Goal: Transaction & Acquisition: Book appointment/travel/reservation

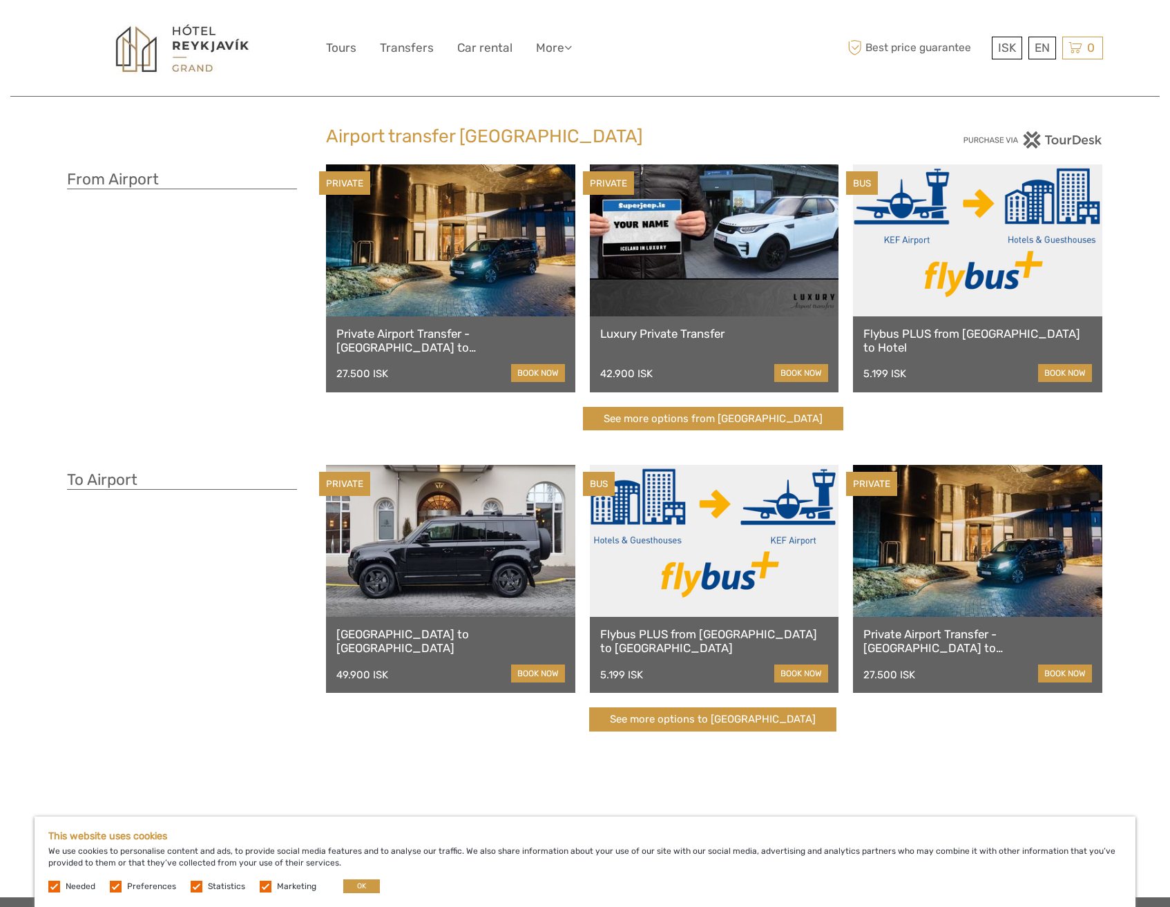
scroll to position [11, 0]
click at [1047, 303] on link at bounding box center [977, 240] width 249 height 152
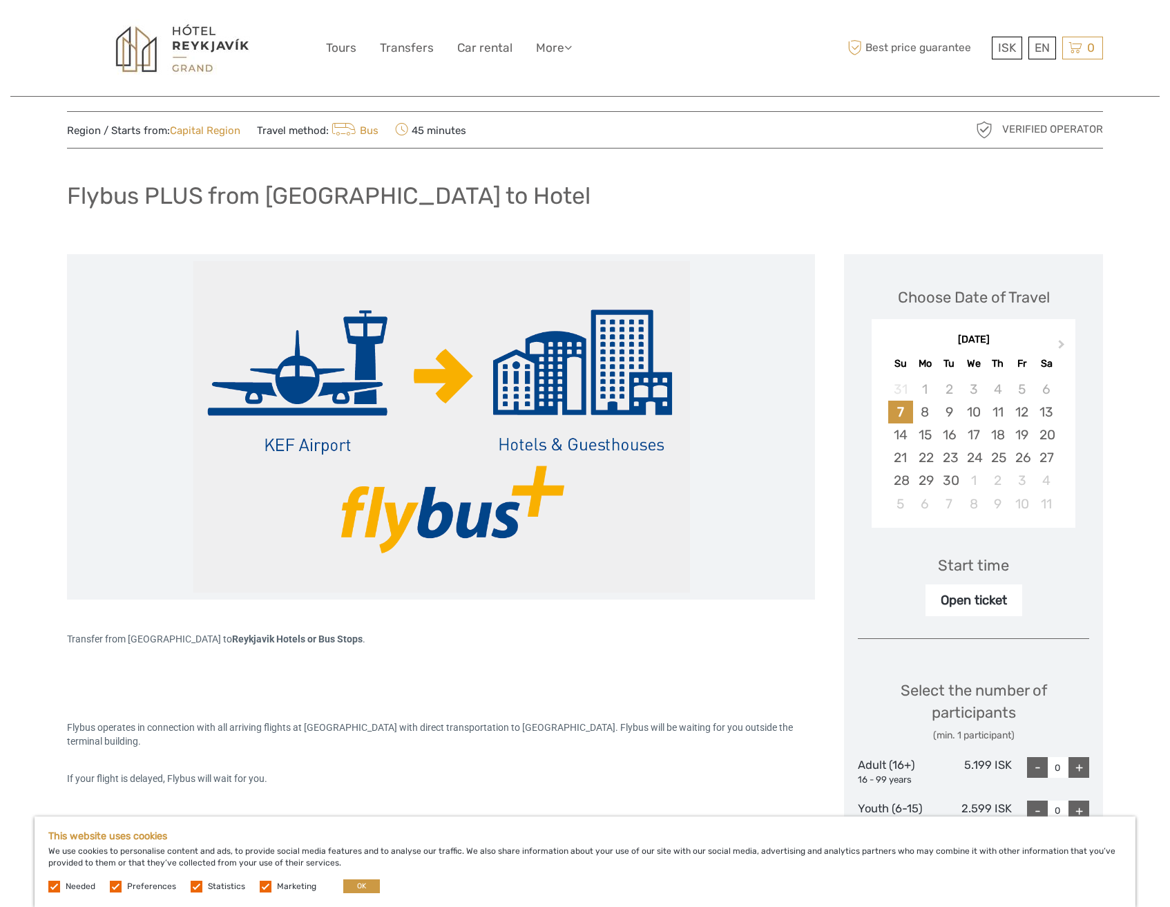
scroll to position [154, 0]
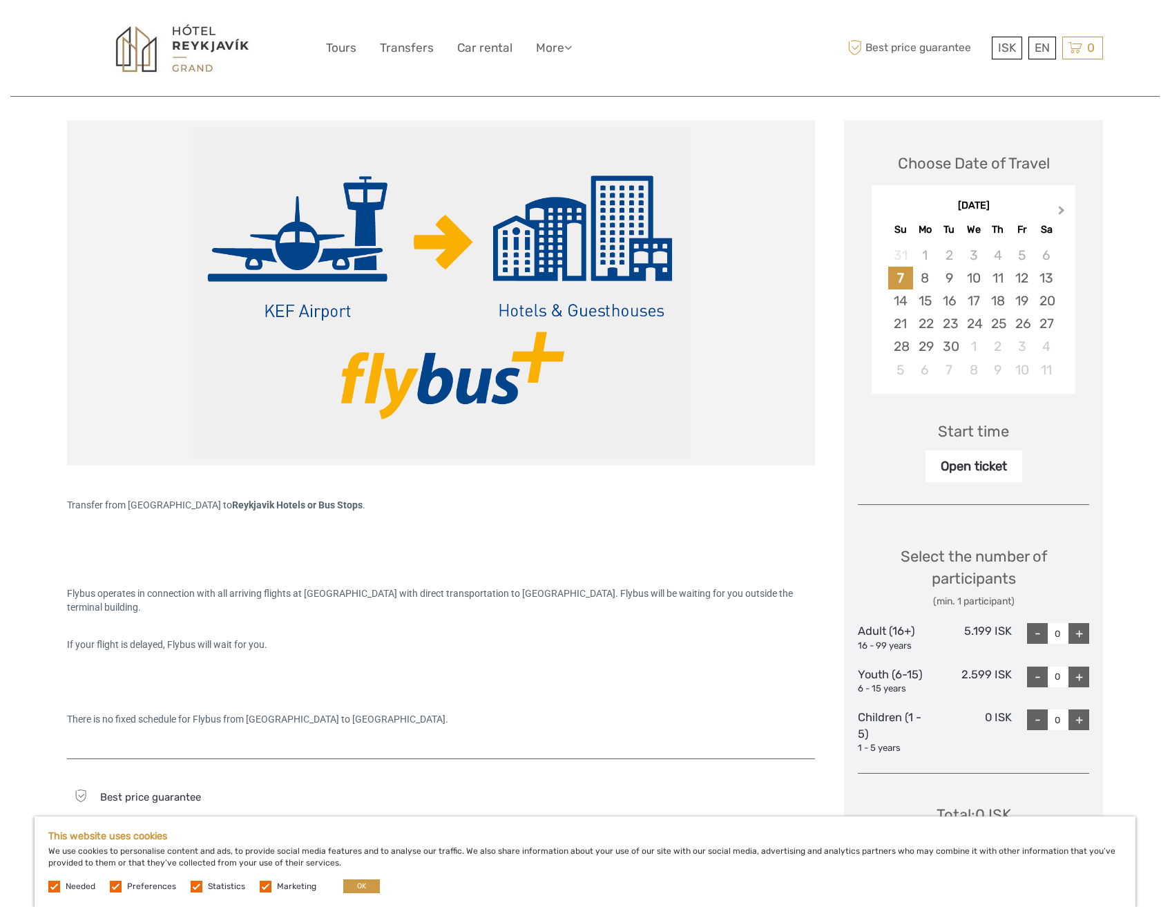
click at [1062, 209] on span "Next Month" at bounding box center [1062, 213] width 0 height 20
click at [924, 345] on div "27" at bounding box center [925, 346] width 24 height 23
click at [1080, 634] on div "+" at bounding box center [1078, 633] width 21 height 21
type input "2"
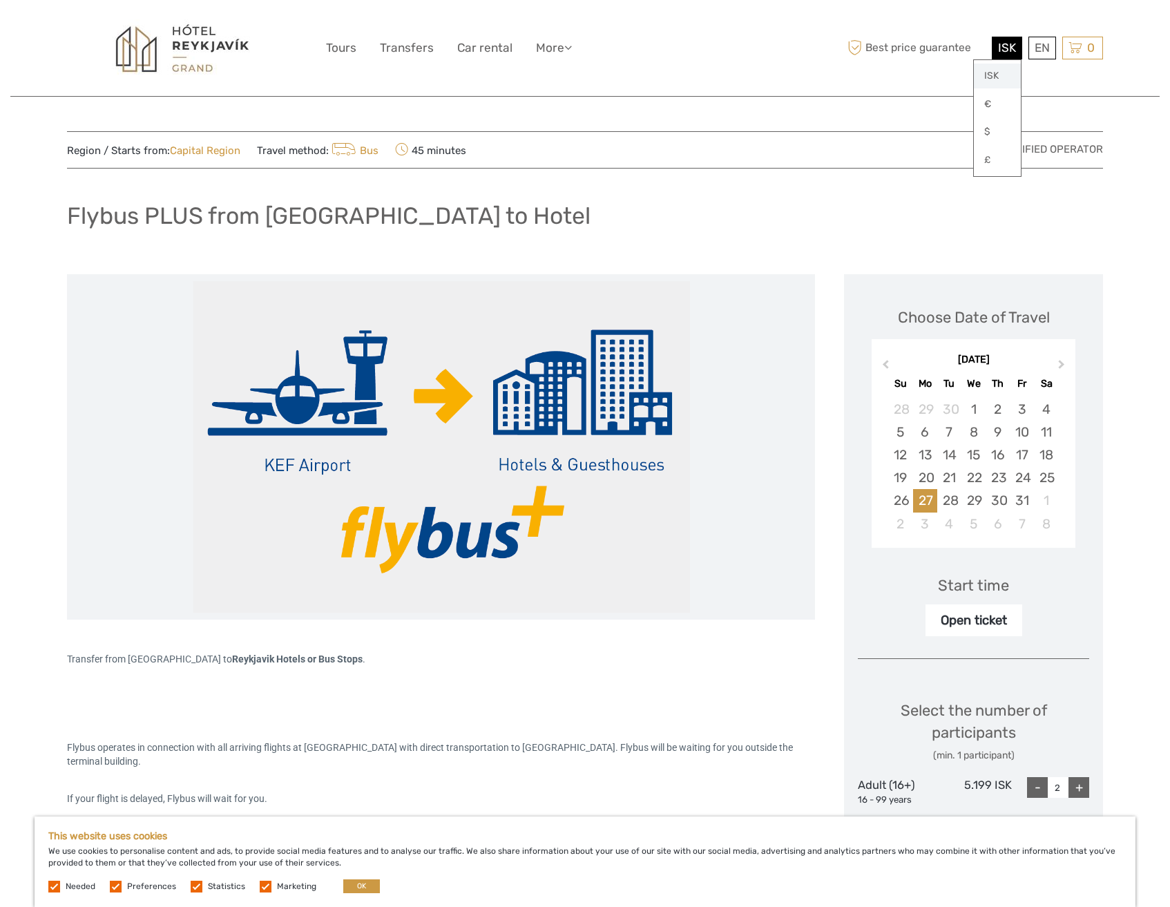
scroll to position [0, 0]
click at [992, 132] on link "$" at bounding box center [997, 131] width 47 height 25
click at [845, 224] on div "Flybus PLUS from Keflavik Airport to Hotel" at bounding box center [585, 221] width 1036 height 50
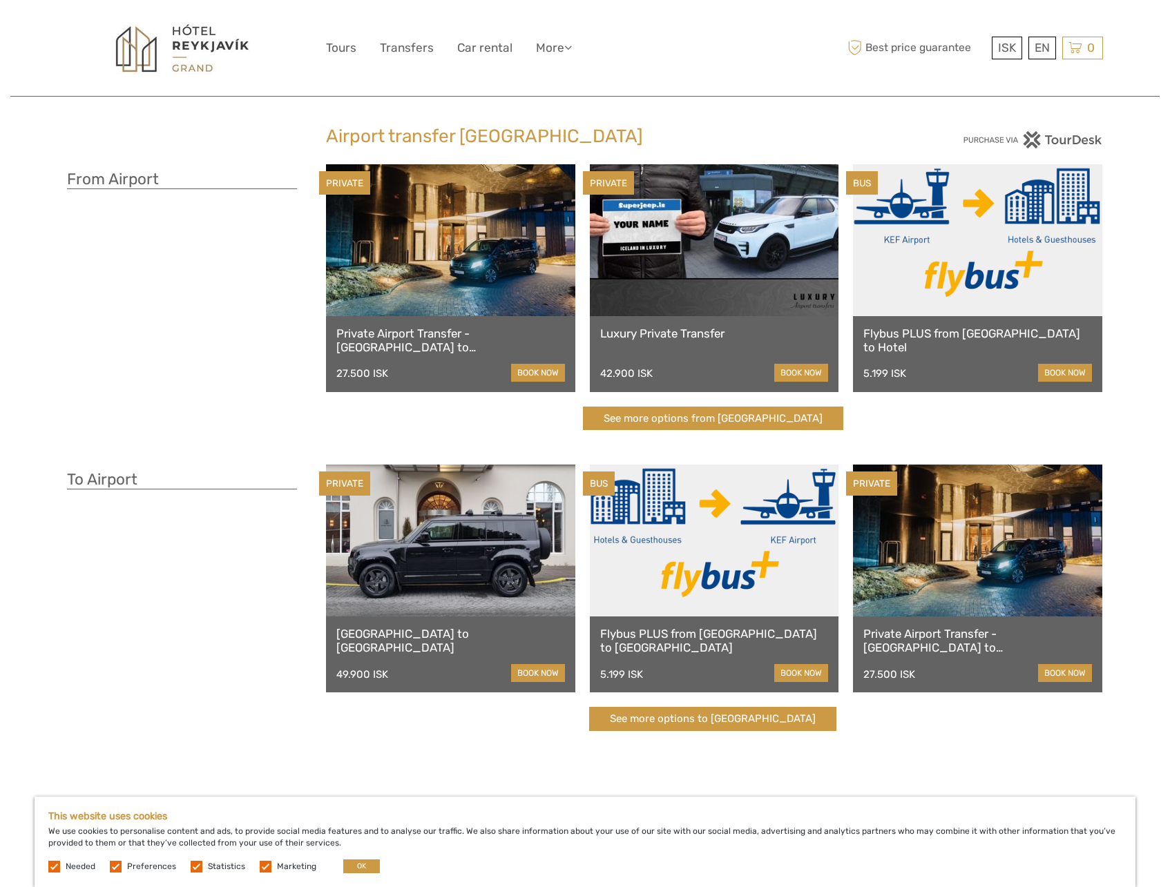
click at [689, 241] on link at bounding box center [714, 240] width 249 height 152
click at [474, 308] on link at bounding box center [450, 240] width 249 height 152
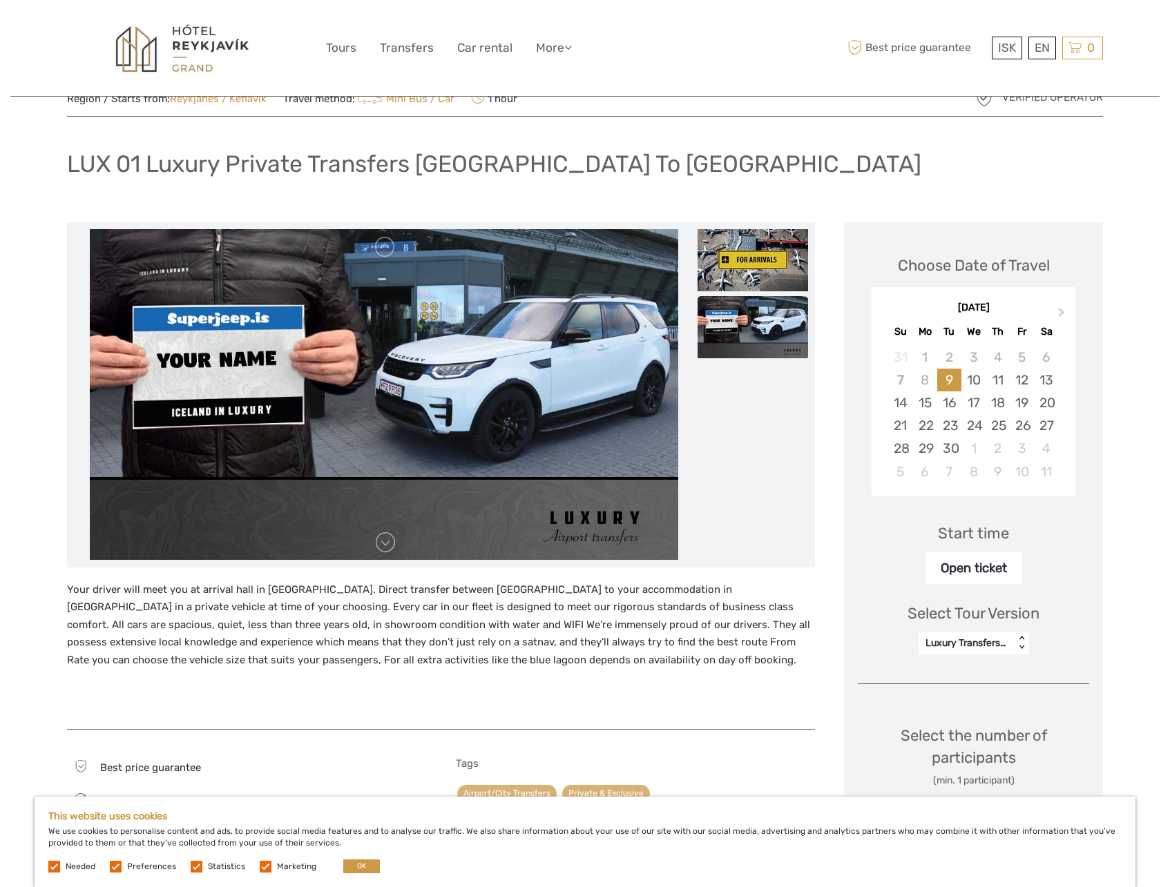
scroll to position [79, 0]
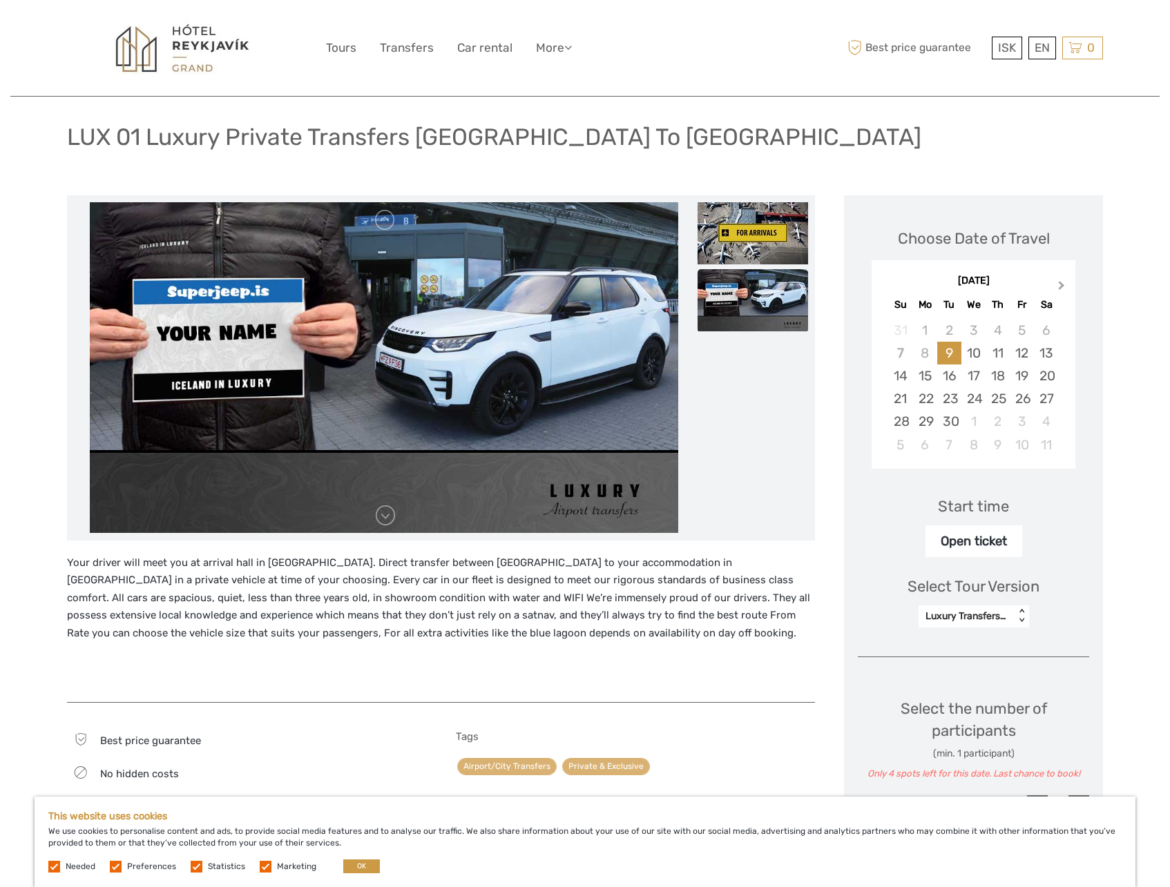
click at [1064, 279] on button "Next Month" at bounding box center [1063, 289] width 22 height 22
click at [926, 423] on div "27" at bounding box center [925, 421] width 24 height 23
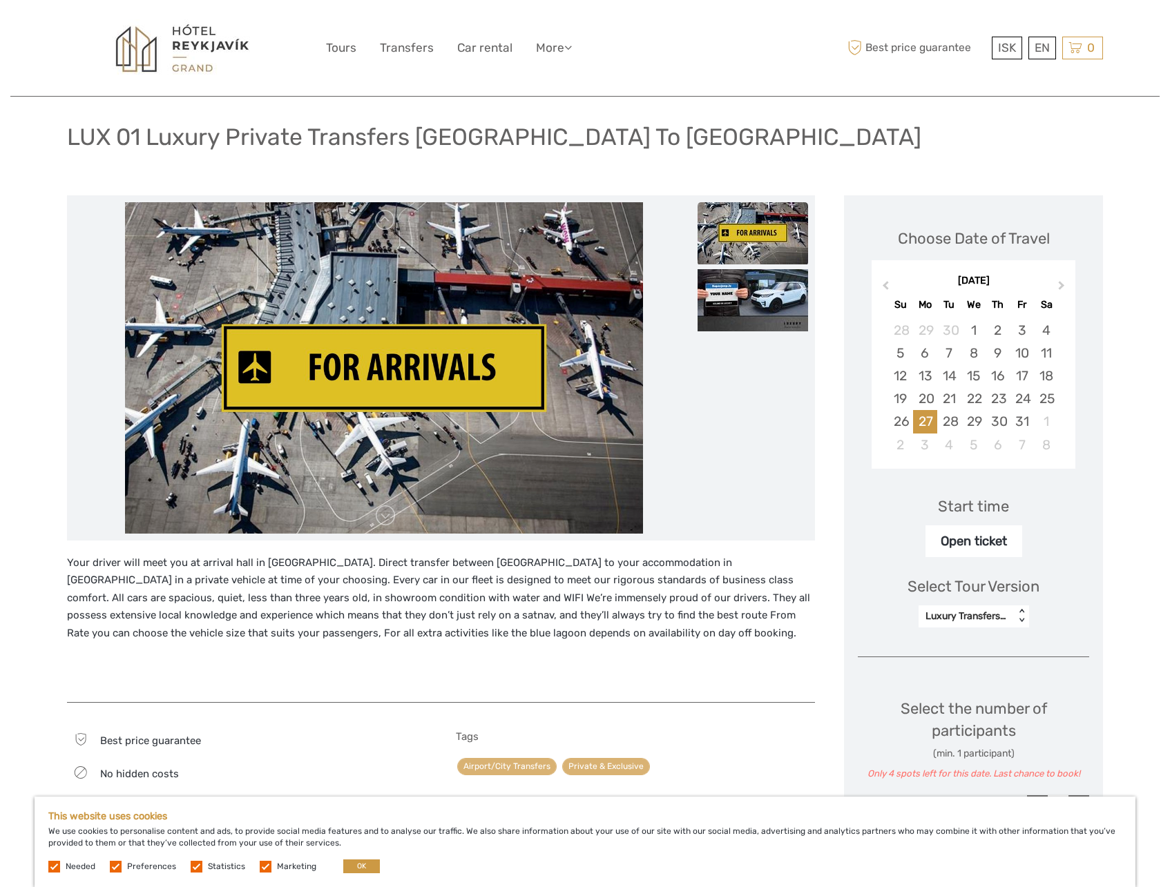
scroll to position [138, 0]
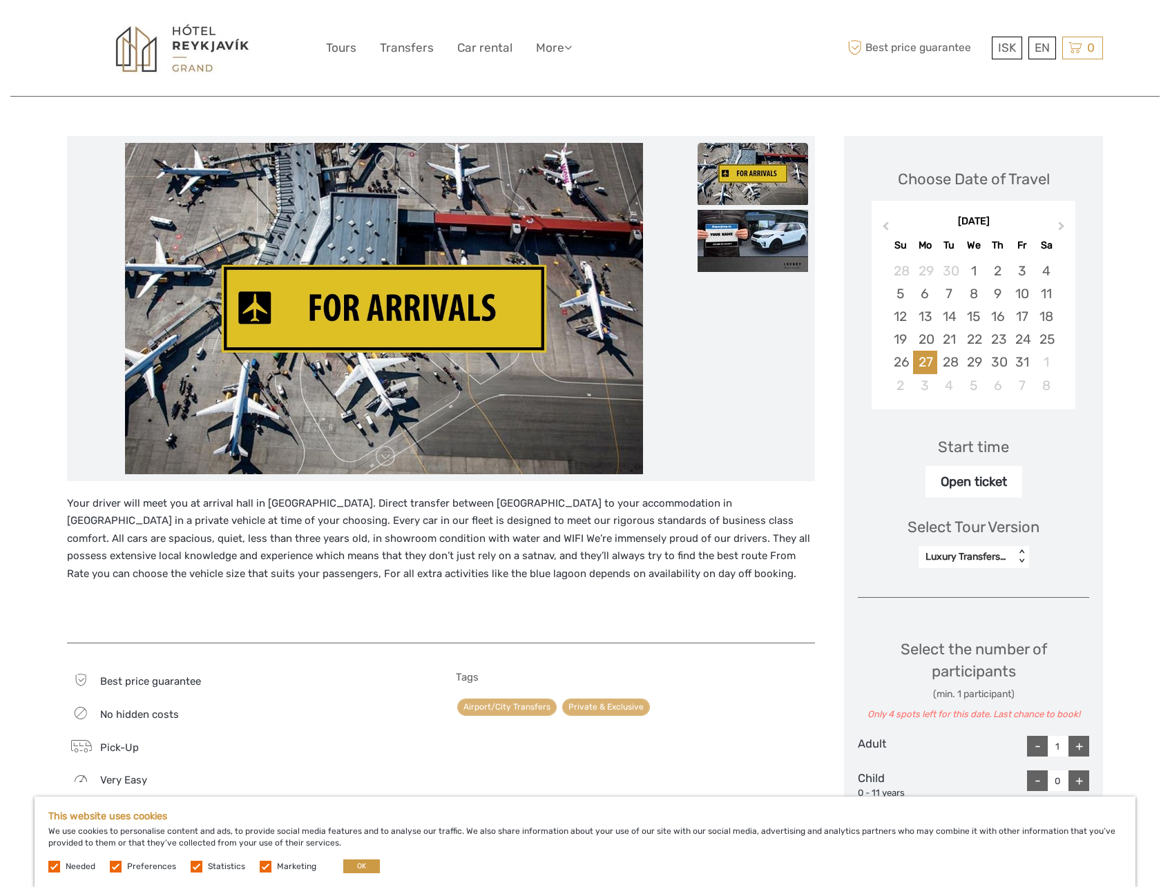
click at [966, 555] on div "Luxury Transfers for up to 4 persons" at bounding box center [966, 557] width 82 height 14
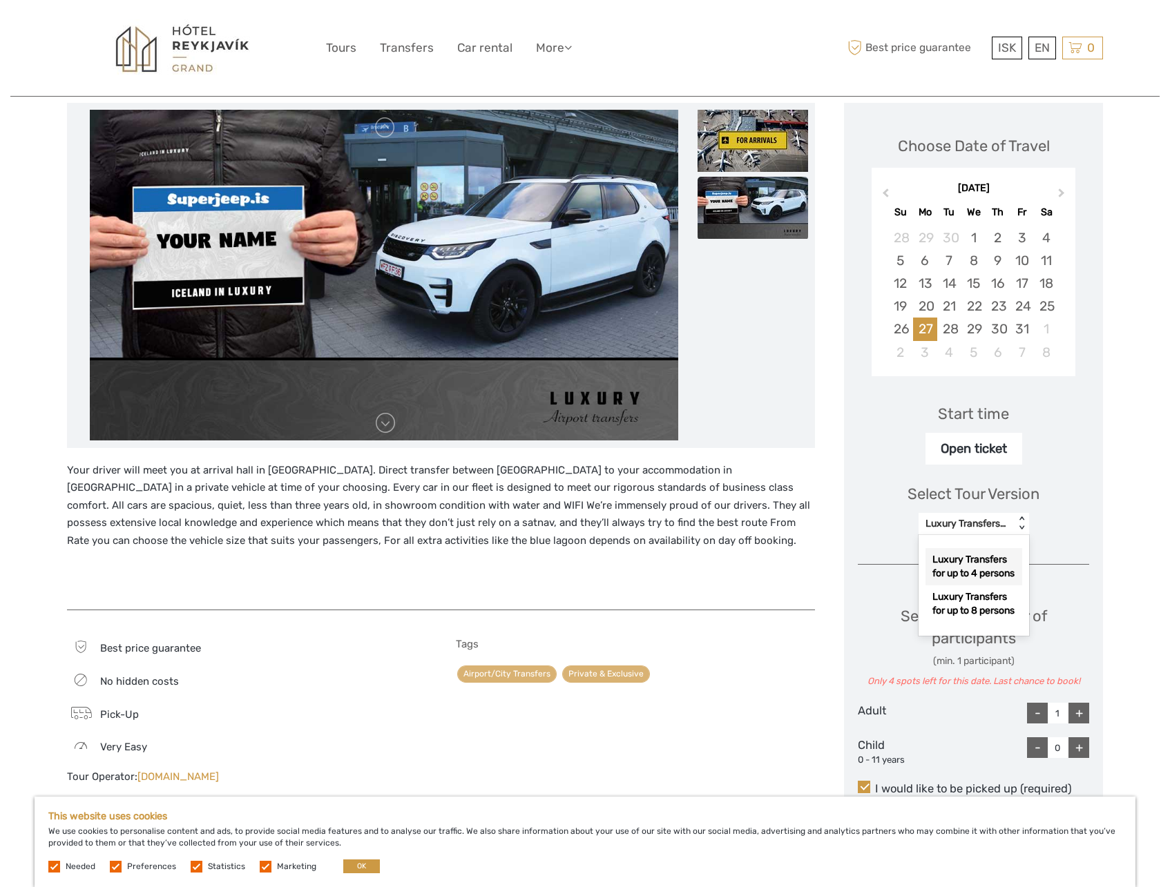
scroll to position [180, 0]
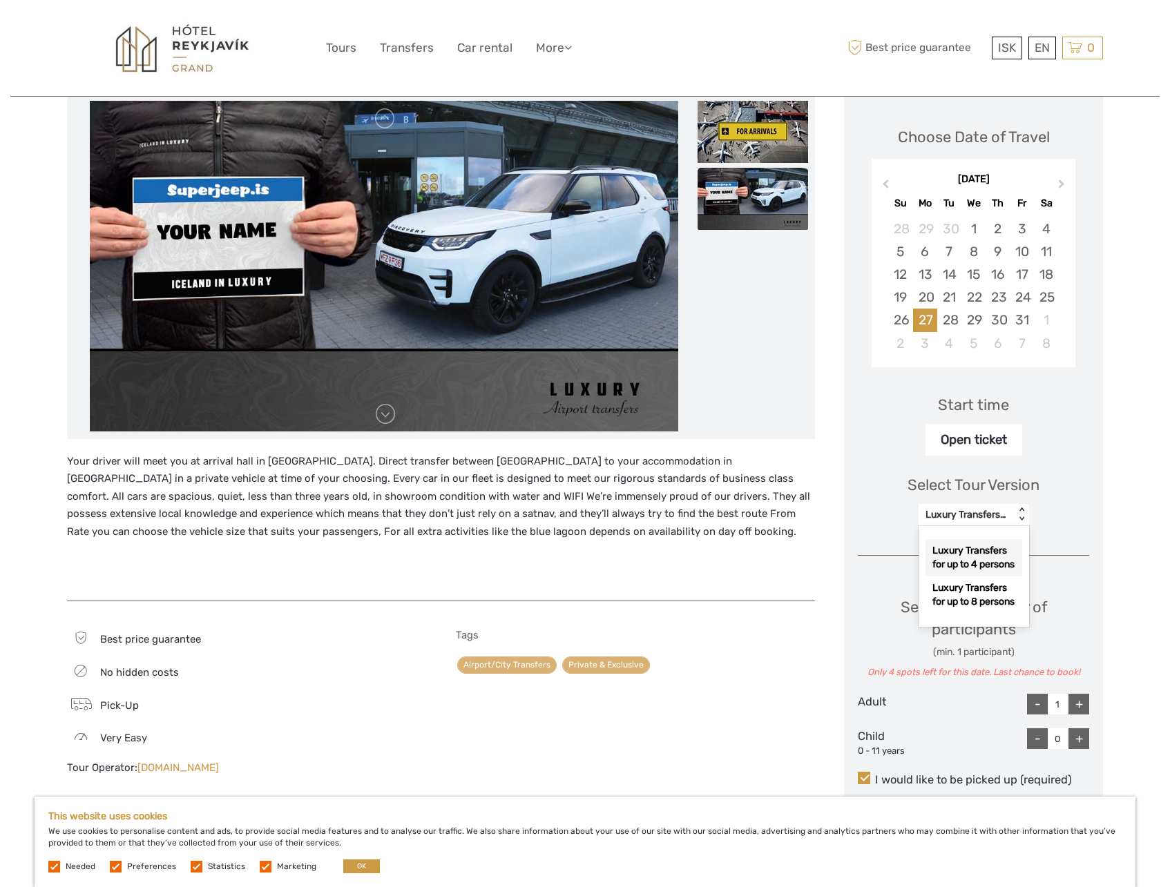
drag, startPoint x: 1077, startPoint y: 486, endPoint x: 1041, endPoint y: 498, distance: 38.7
click at [1077, 486] on div "Select Tour Version option Luxury Transfers for up to 4 persons selected, 1 of …" at bounding box center [973, 494] width 231 height 77
click at [1008, 507] on div "Luxury Transfers for up to 4 persons" at bounding box center [967, 515] width 96 height 17
click at [1073, 521] on div "Select Tour Version option Luxury Transfers for up to 4 persons selected, 1 of …" at bounding box center [973, 494] width 231 height 77
click at [980, 513] on div "Luxury Transfers for up to 4 persons" at bounding box center [966, 515] width 82 height 14
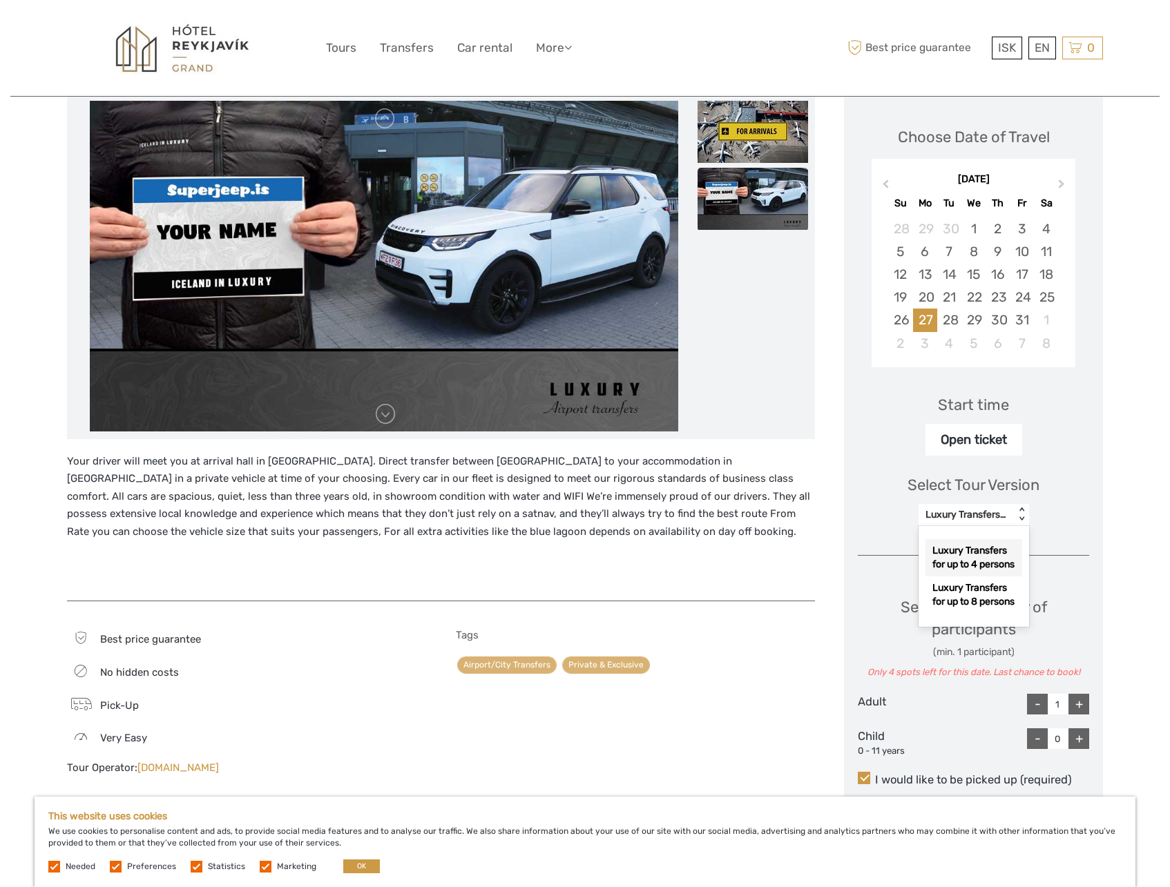
click at [965, 560] on div "Luxury Transfers for up to 4 persons" at bounding box center [973, 557] width 97 height 37
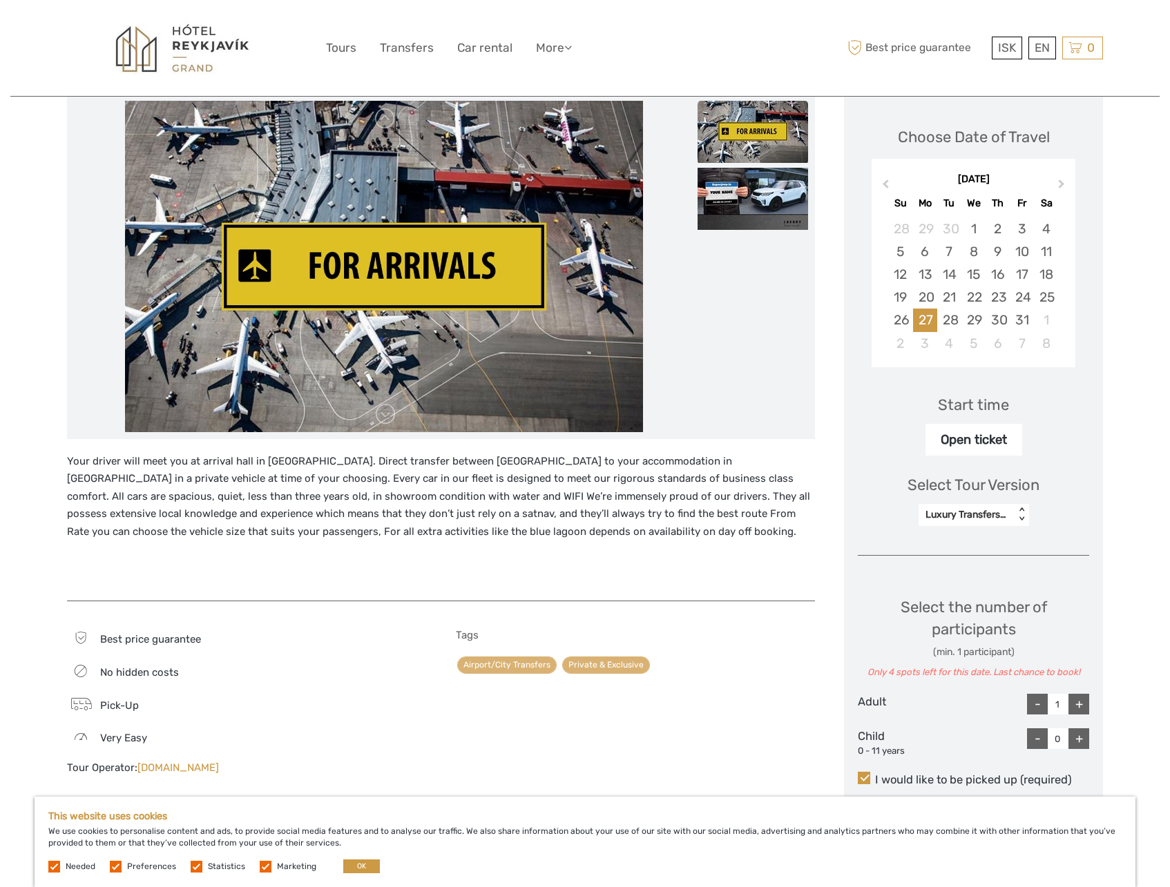
click at [1078, 702] on div "+" at bounding box center [1078, 704] width 21 height 21
type input "2"
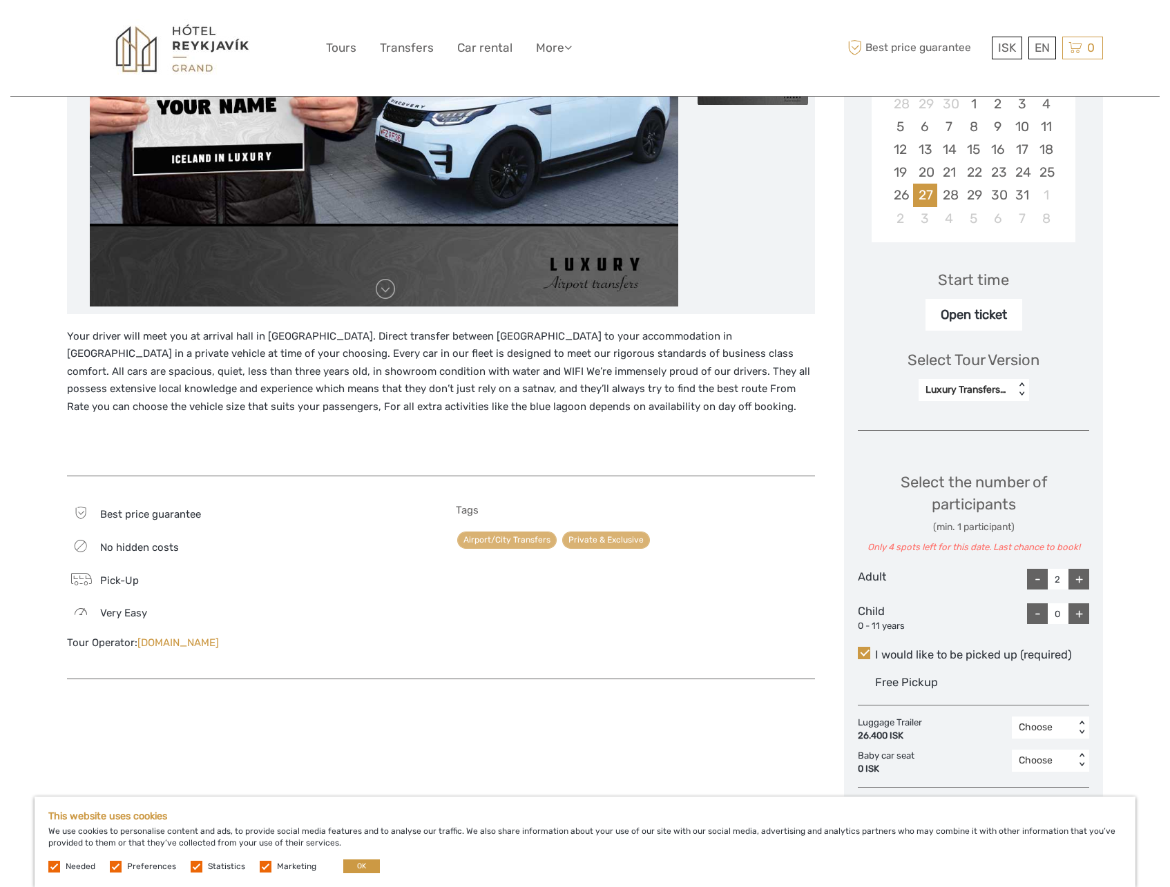
scroll to position [326, 0]
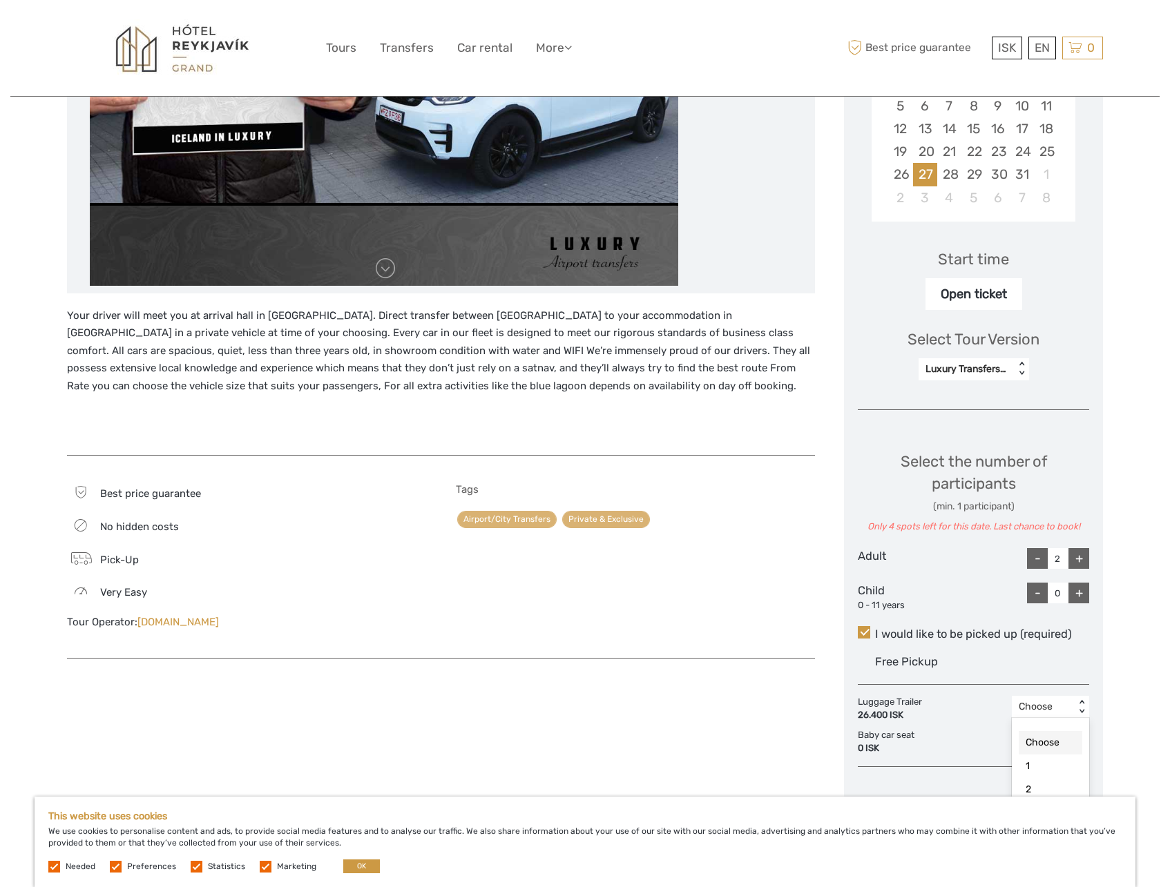
click at [1039, 700] on div "Choose" at bounding box center [1043, 707] width 49 height 14
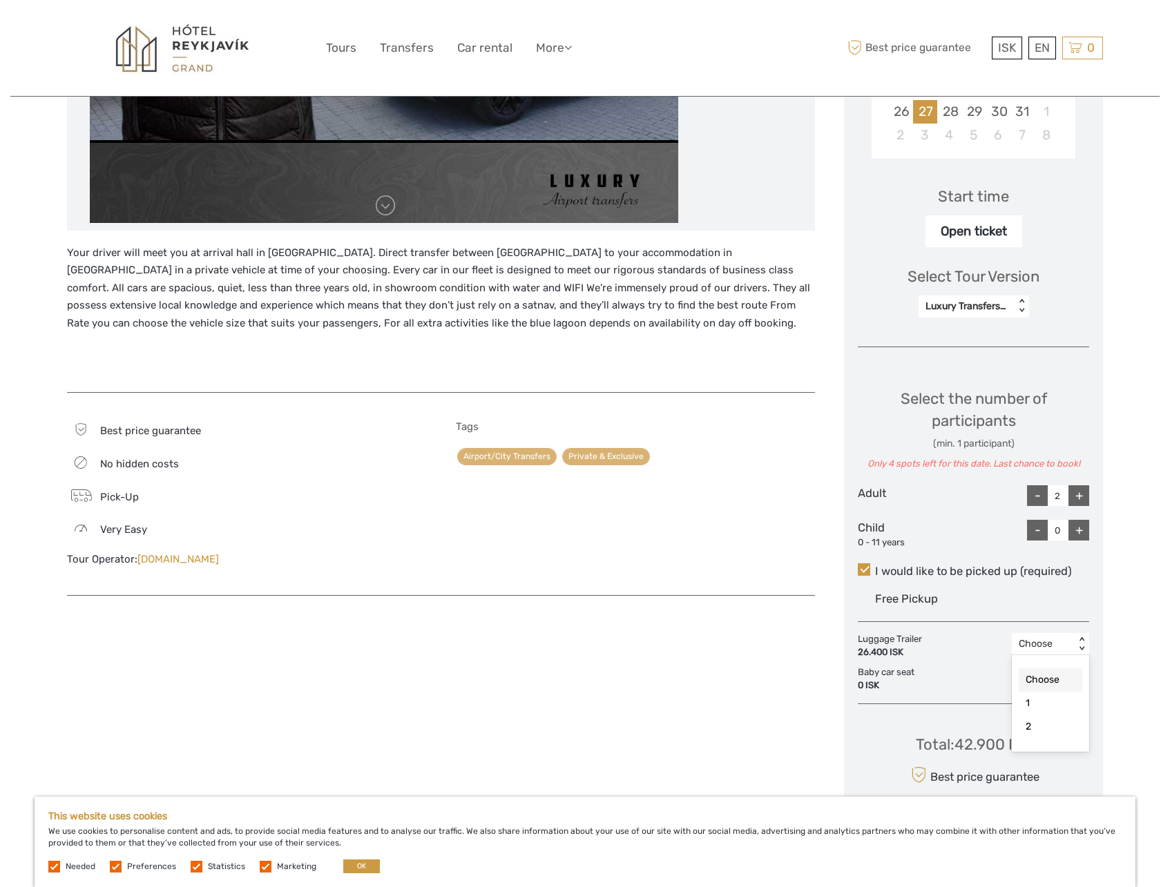
scroll to position [524, 0]
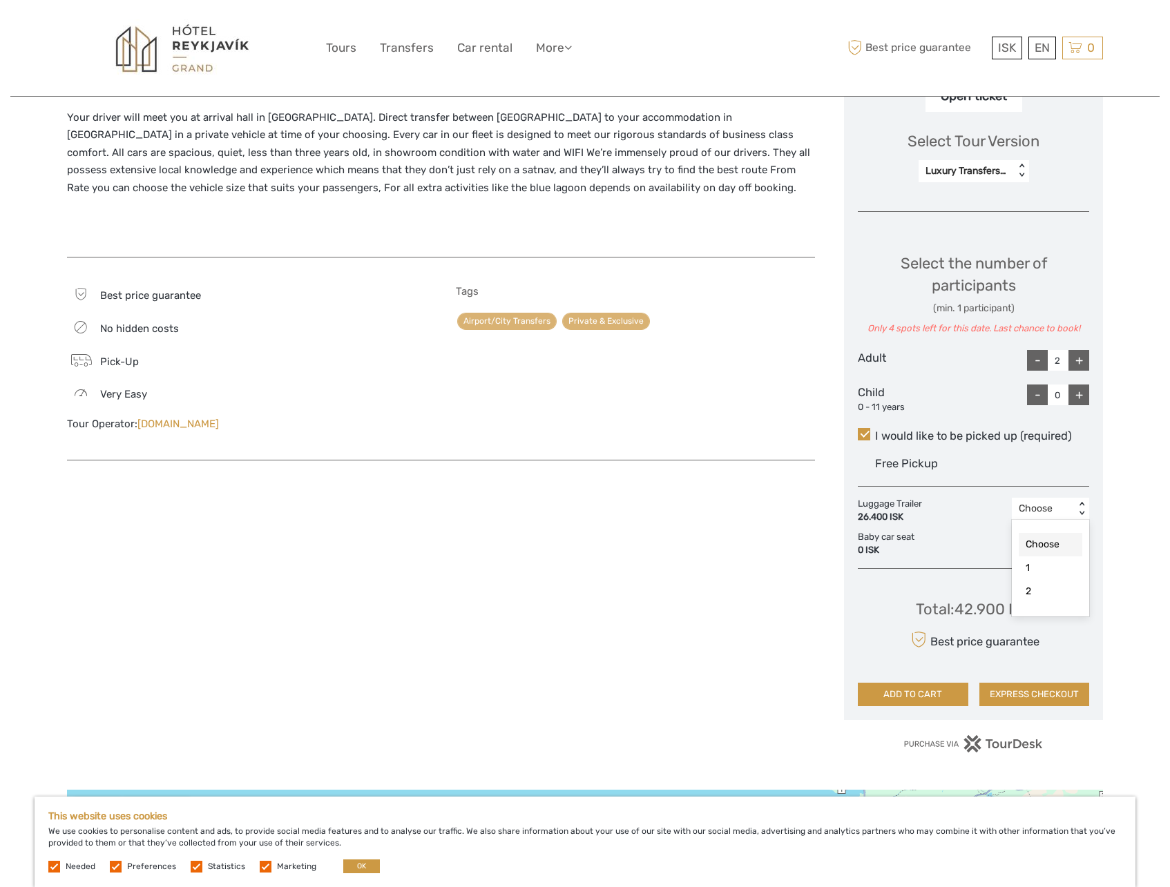
click at [1006, 474] on div "Choose Date of Travel October 2025 Previous Month Next Month October 2025 Su Mo…" at bounding box center [973, 235] width 259 height 970
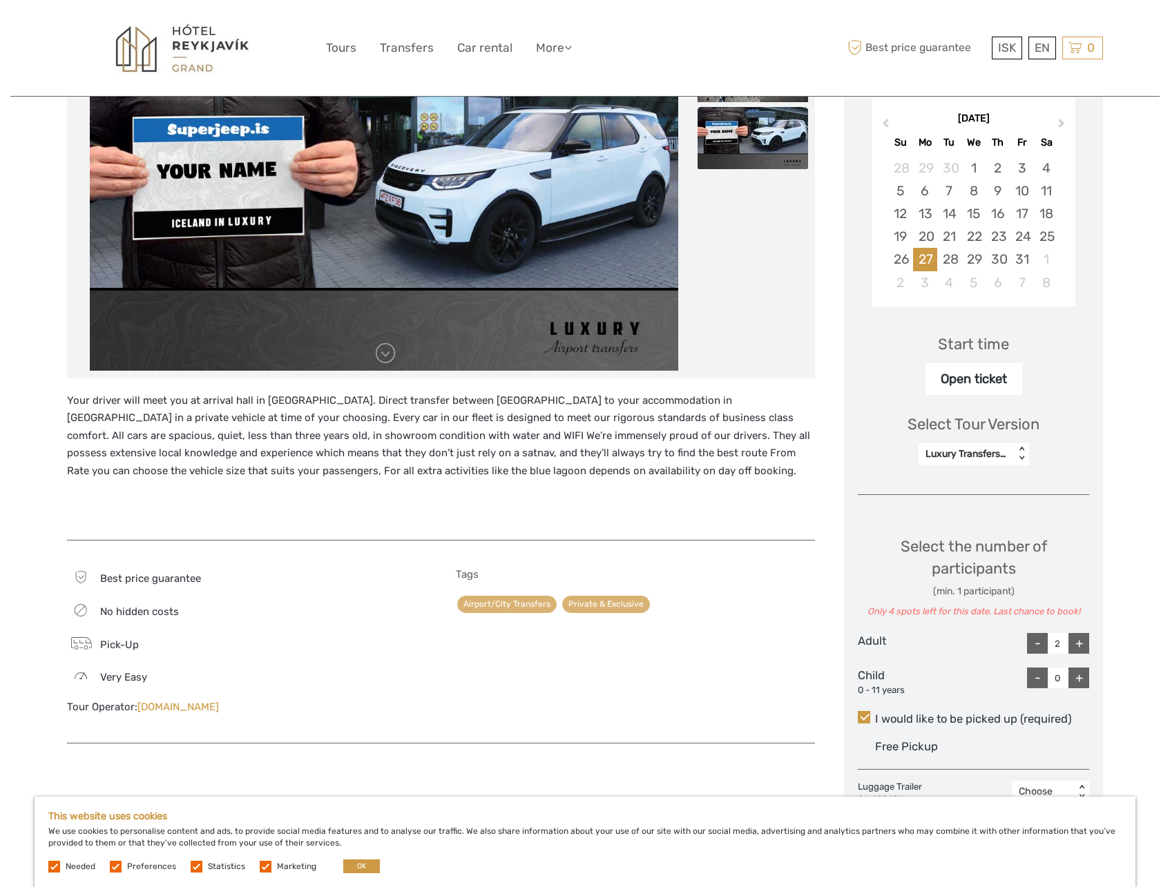
scroll to position [111, 0]
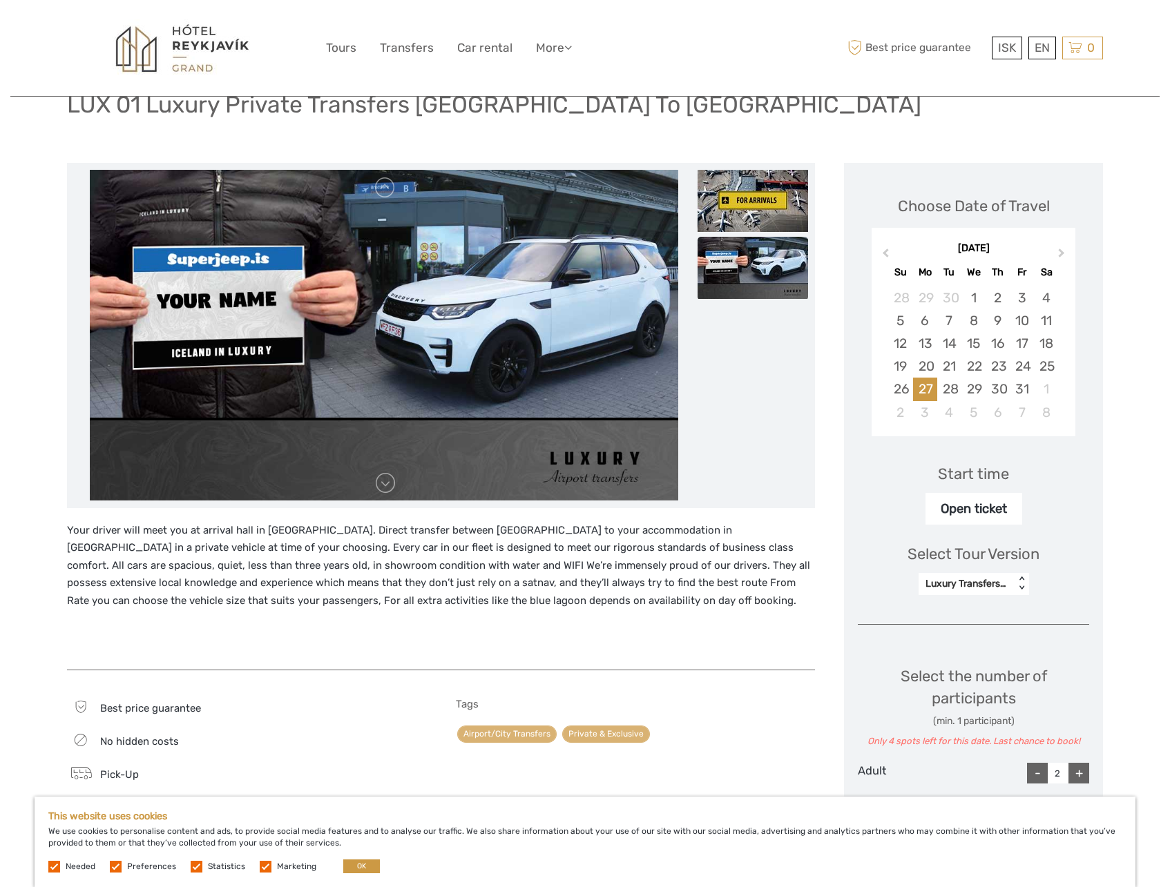
click at [497, 419] on img at bounding box center [384, 336] width 589 height 332
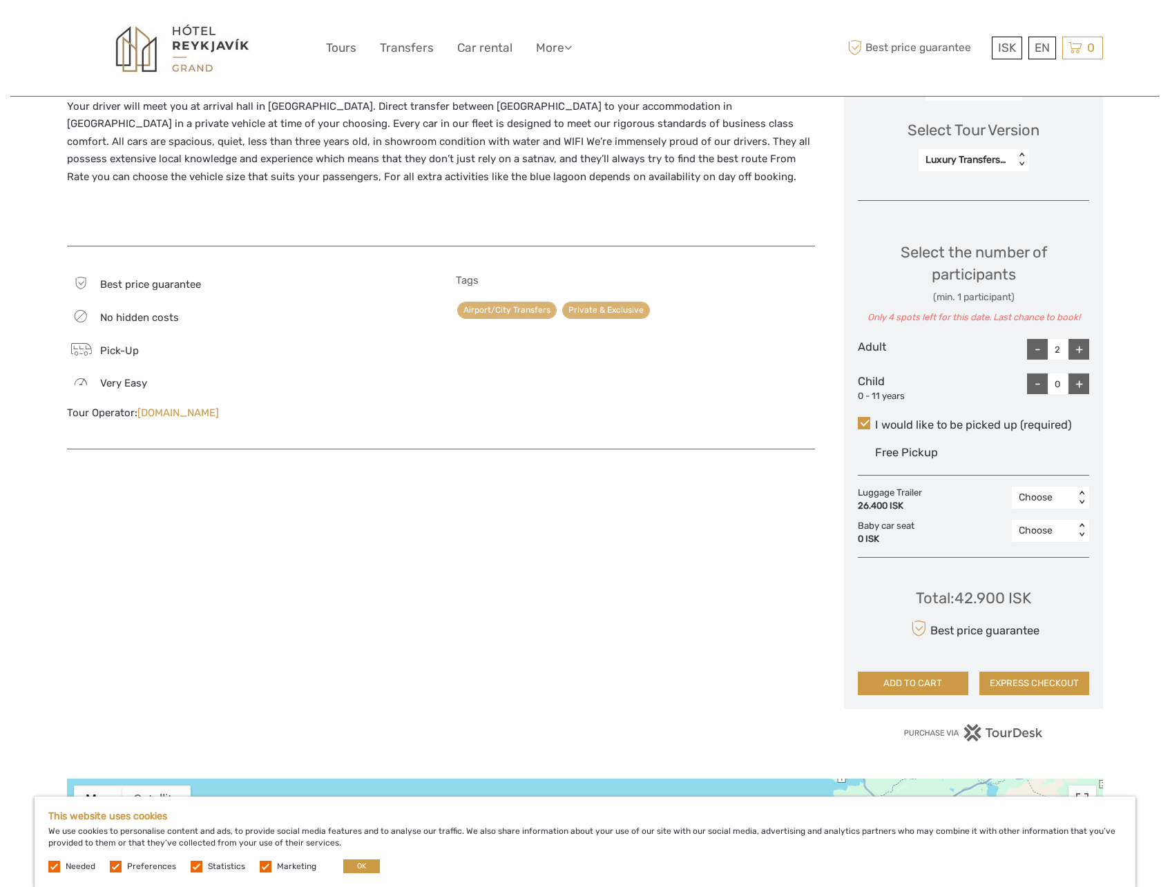
scroll to position [591, 0]
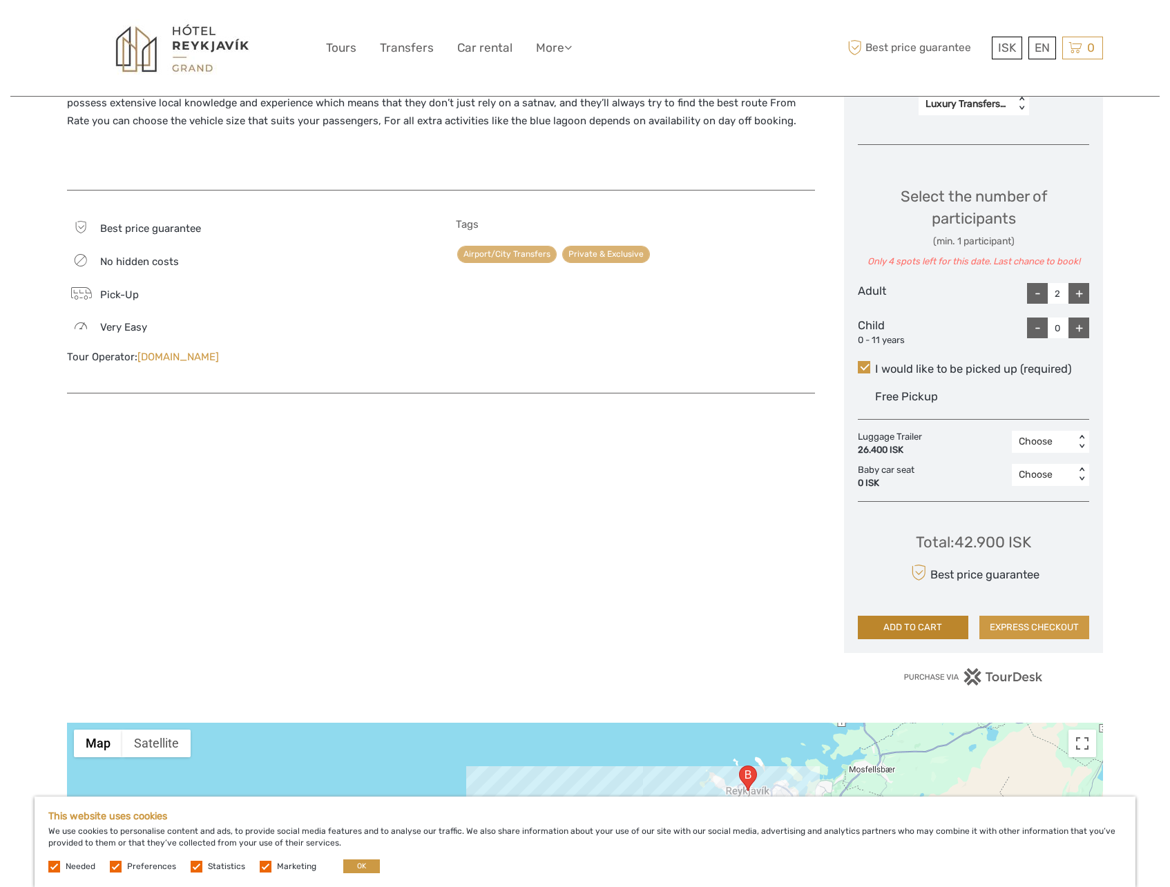
click at [919, 616] on button "ADD TO CART" at bounding box center [913, 627] width 111 height 23
click at [995, 131] on link "$" at bounding box center [997, 131] width 47 height 25
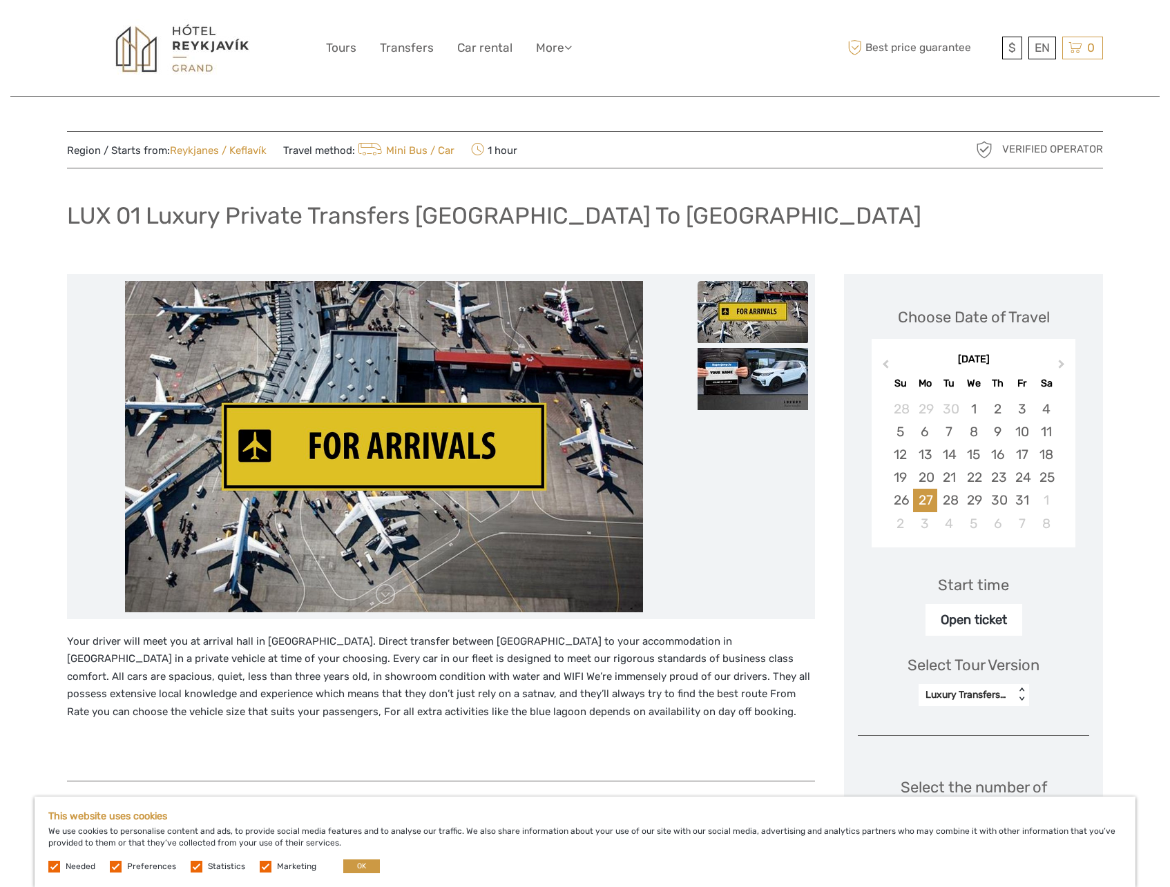
scroll to position [0, 0]
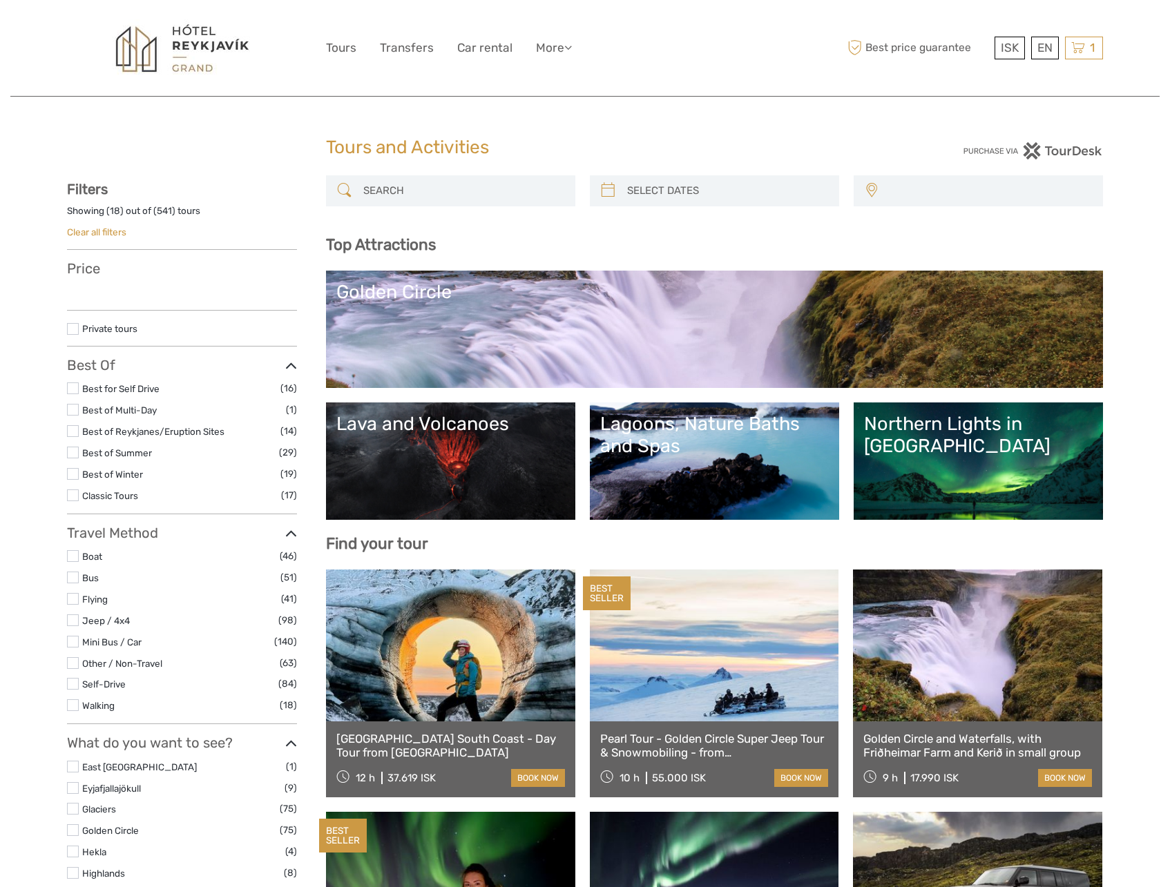
select select
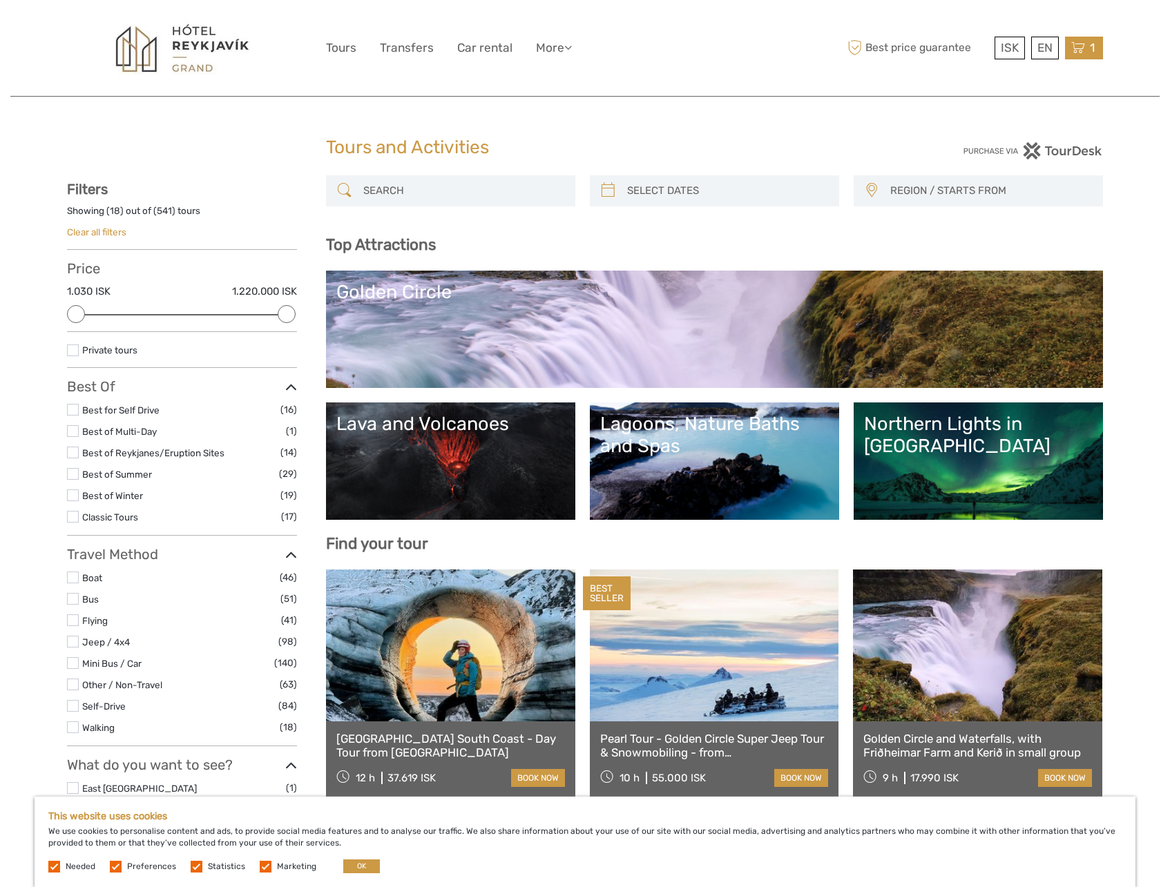
click at [1079, 44] on icon at bounding box center [1078, 47] width 14 height 17
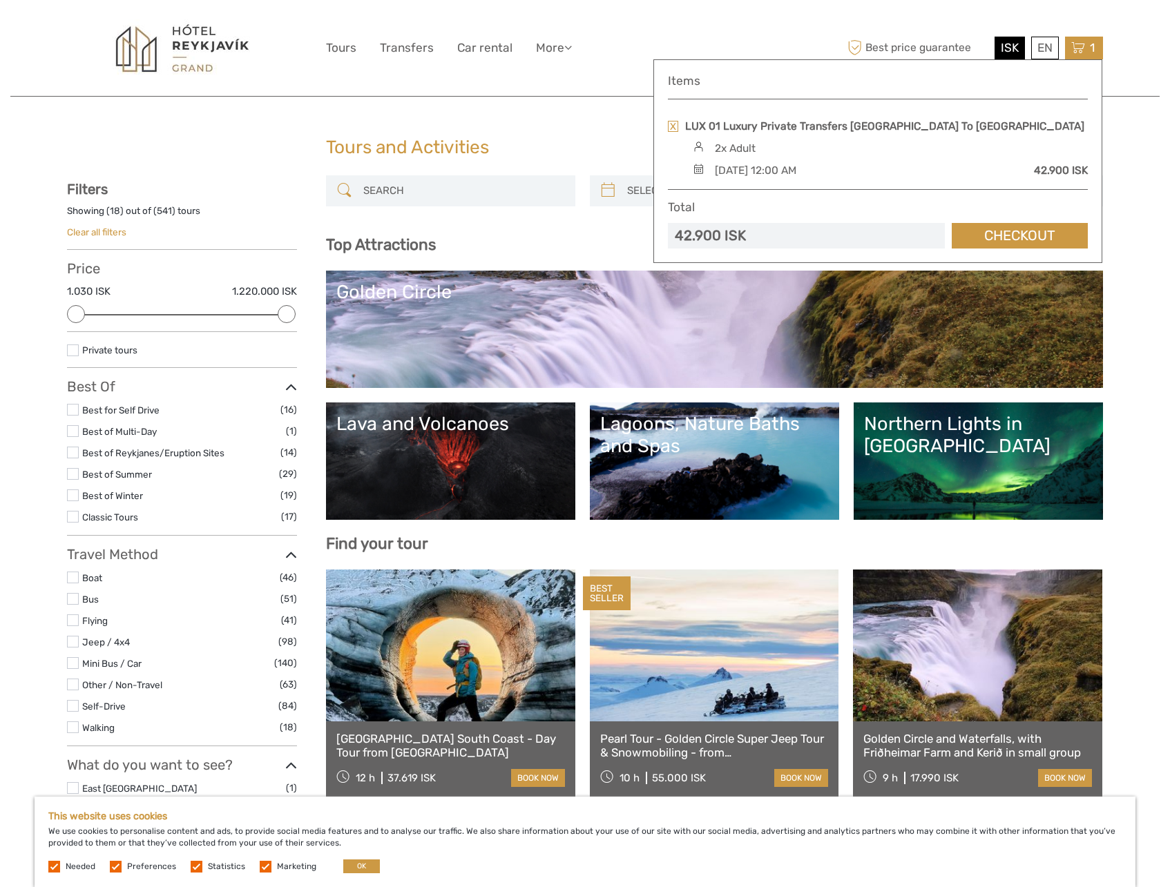
click at [1006, 50] on span "ISK" at bounding box center [1010, 48] width 18 height 14
click at [990, 35] on div "Best price guarantee ISK ISK € $ £ EN English Español Deutsch 1 Items LUX 01 Lu…" at bounding box center [973, 47] width 259 height 75
drag, startPoint x: 712, startPoint y: 65, endPoint x: 718, endPoint y: 36, distance: 29.7
click at [712, 64] on div "Items LUX 01 Luxury Private Transfers Keflavik Airport To Reykjavik 2x Adult Mo…" at bounding box center [877, 161] width 449 height 204
click at [718, 35] on div "ISK ISK € $ £ EN English Español Deutsch Tours Transfers Car rental More Travel…" at bounding box center [585, 47] width 518 height 75
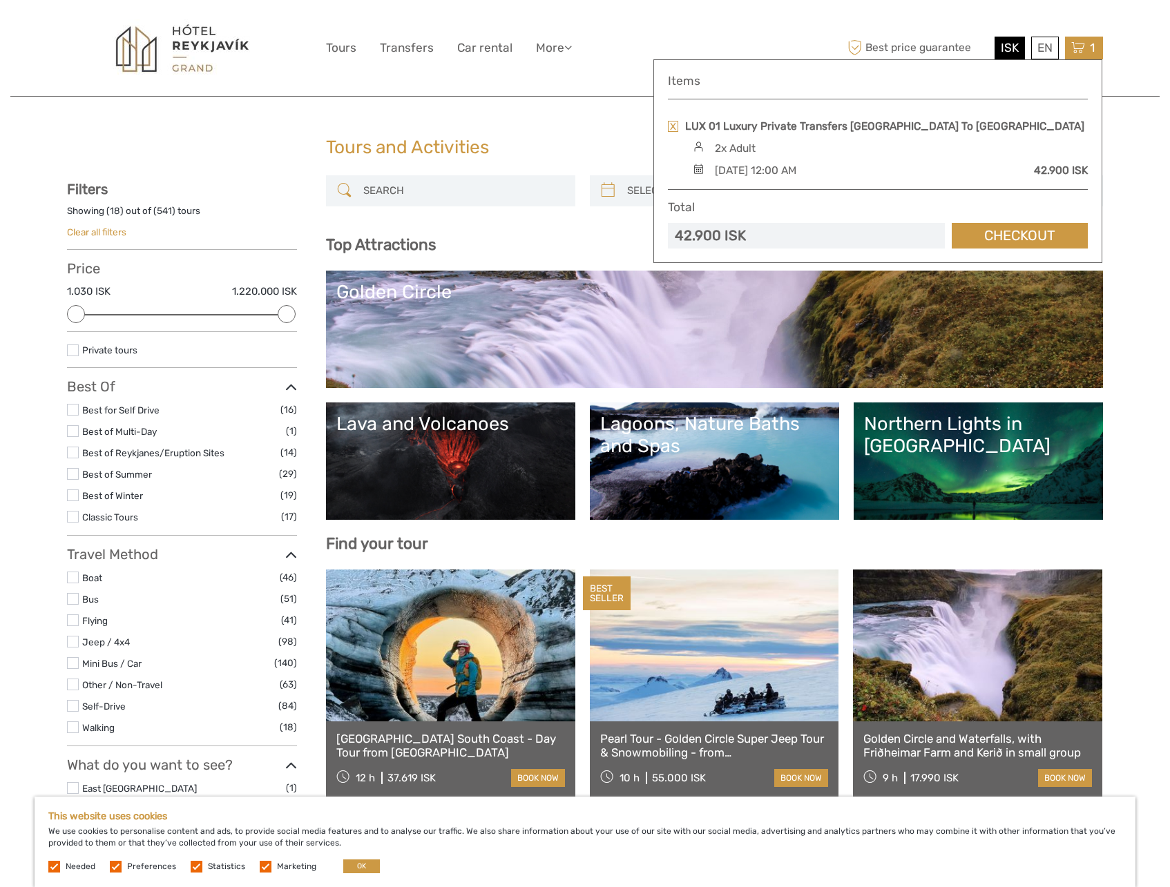
click at [562, 137] on h1 "Tours and Activities" at bounding box center [585, 148] width 518 height 22
click at [1012, 49] on span "ISK" at bounding box center [1010, 48] width 18 height 14
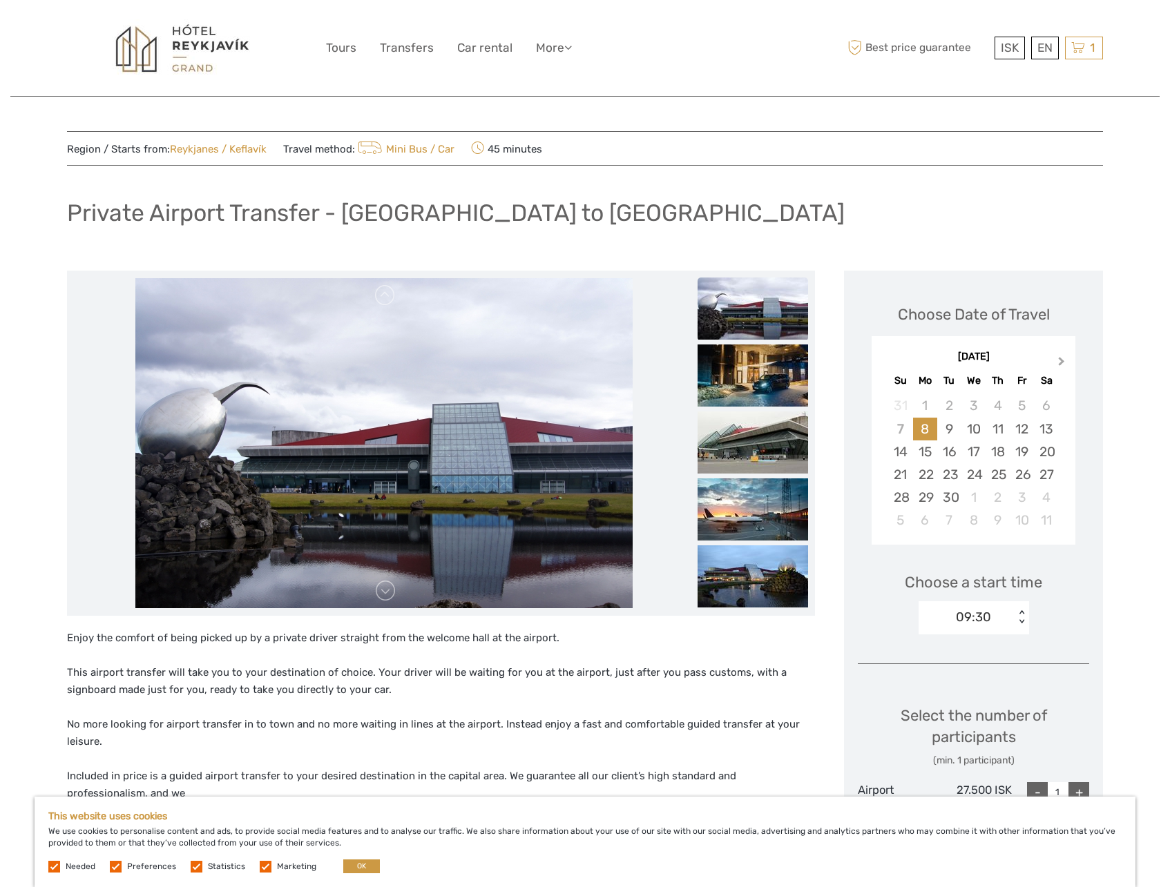
click at [1062, 359] on span "Next Month" at bounding box center [1062, 364] width 0 height 20
click at [927, 498] on div "27" at bounding box center [925, 497] width 24 height 23
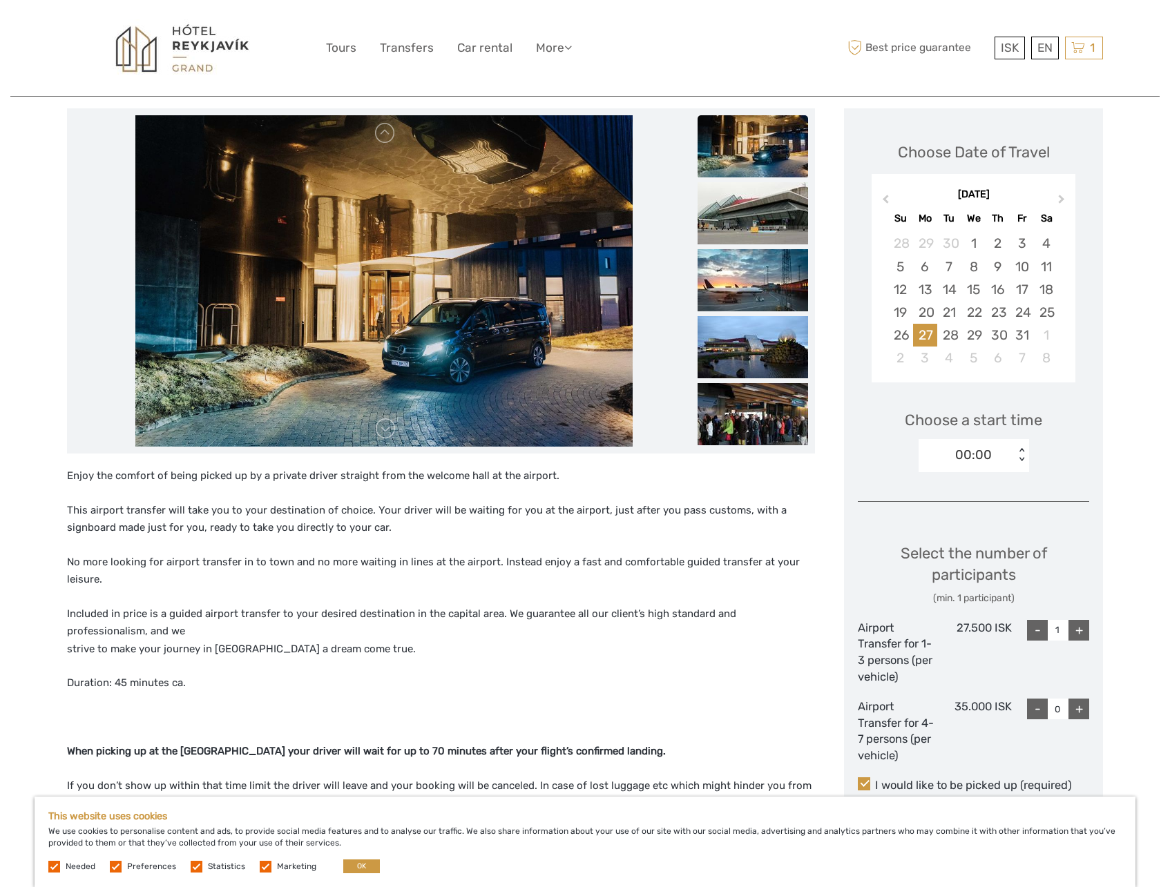
scroll to position [176, 0]
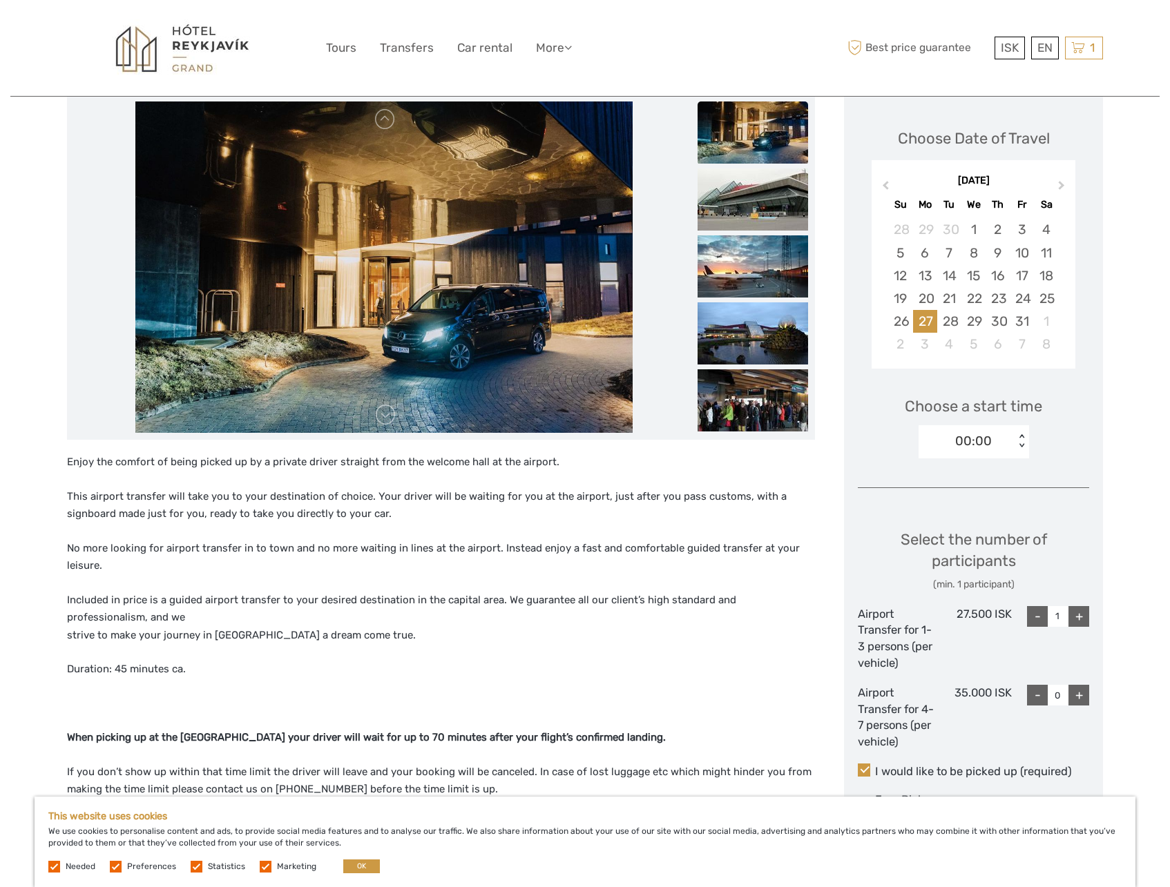
click at [1081, 615] on div "+" at bounding box center [1078, 616] width 21 height 21
type input "2"
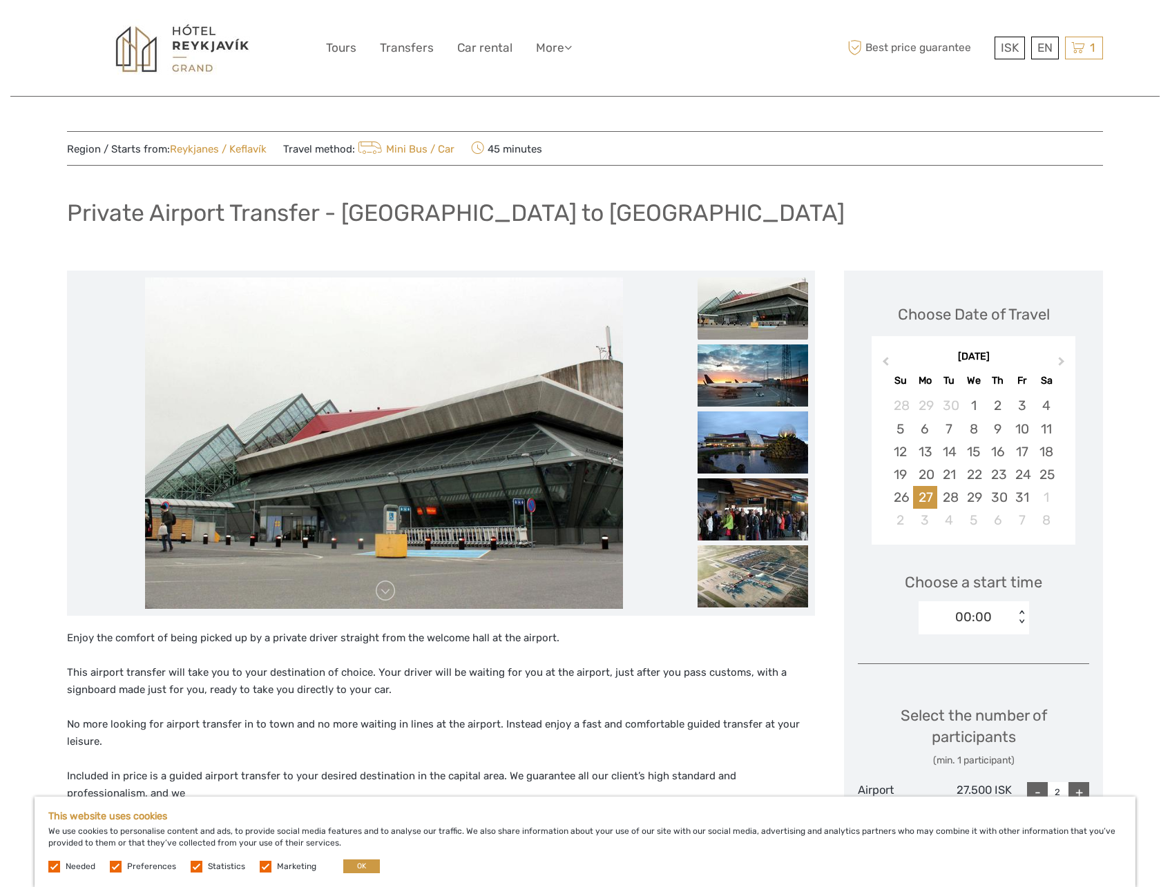
scroll to position [0, 0]
click at [1004, 47] on span "ISK" at bounding box center [1010, 48] width 18 height 14
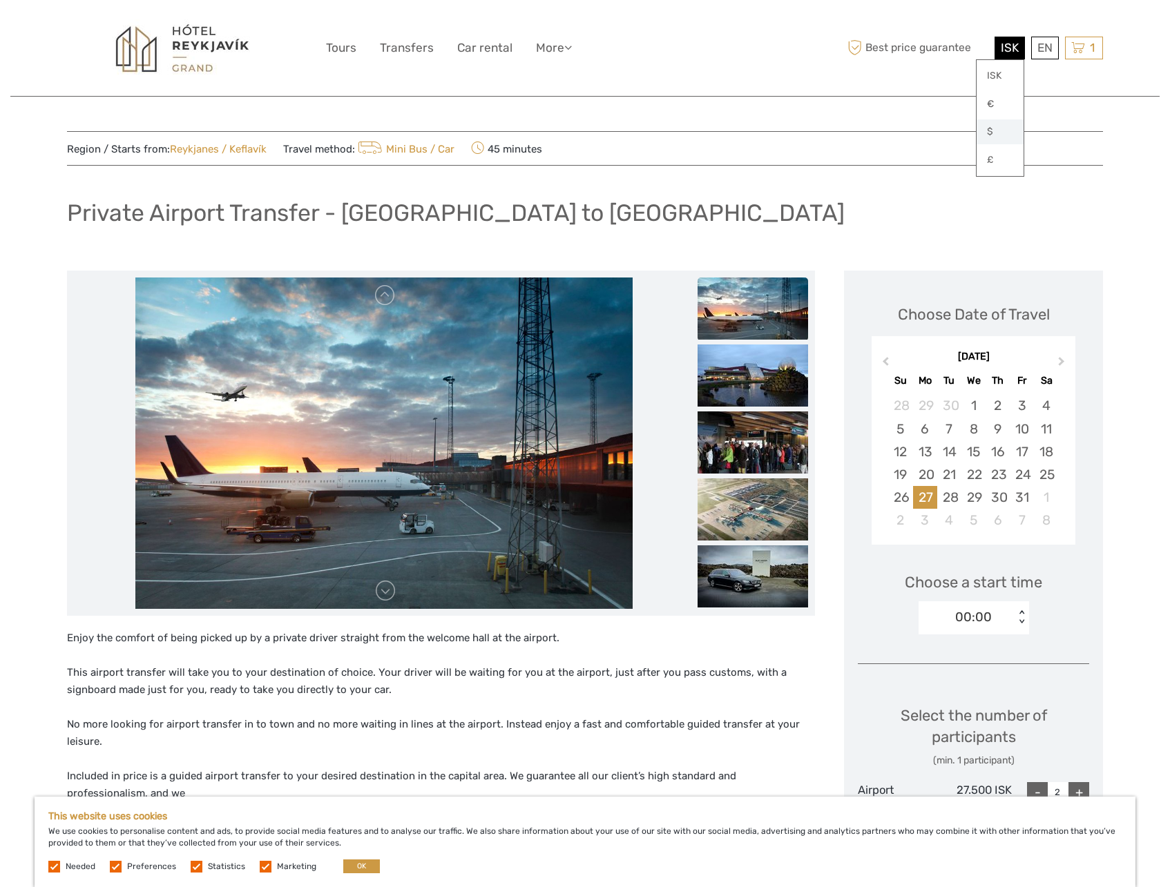
click at [992, 130] on link "$" at bounding box center [1000, 131] width 47 height 25
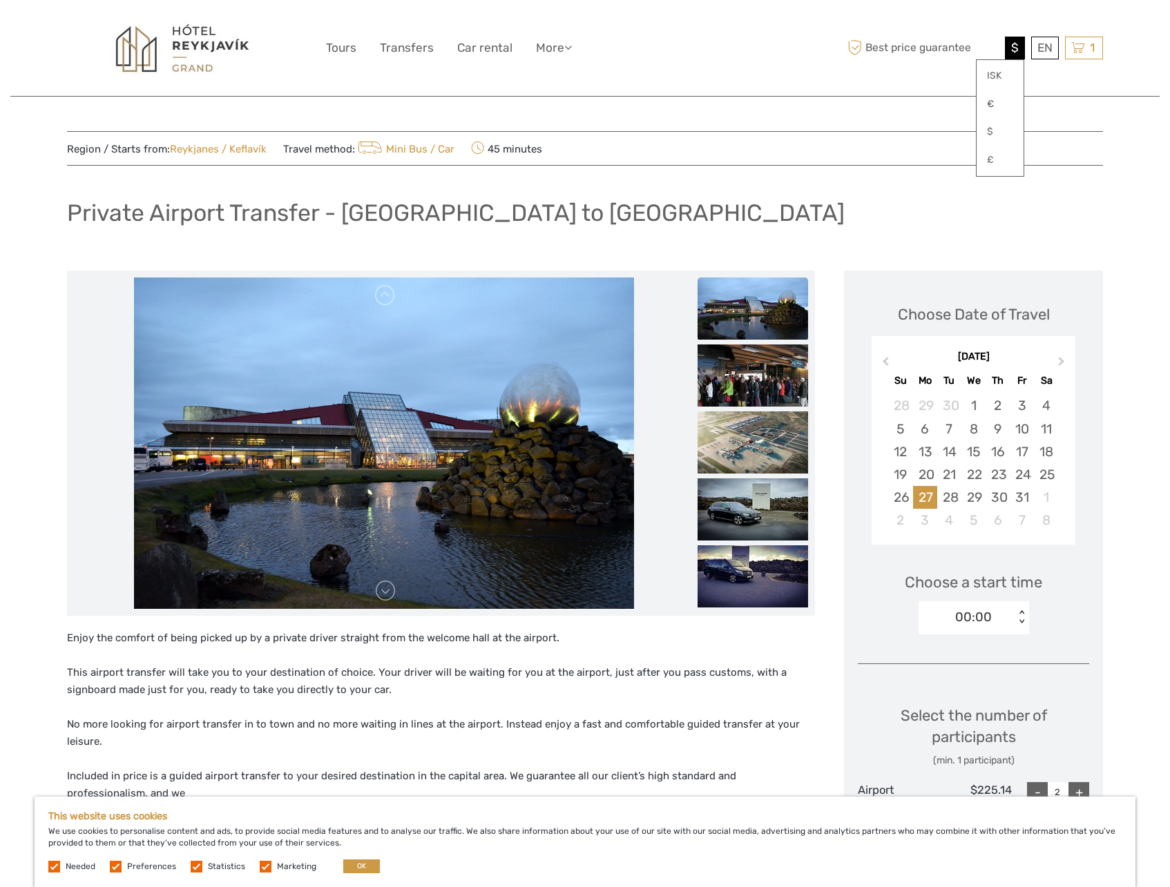
scroll to position [0, 0]
click at [421, 51] on link "Transfers" at bounding box center [407, 48] width 54 height 20
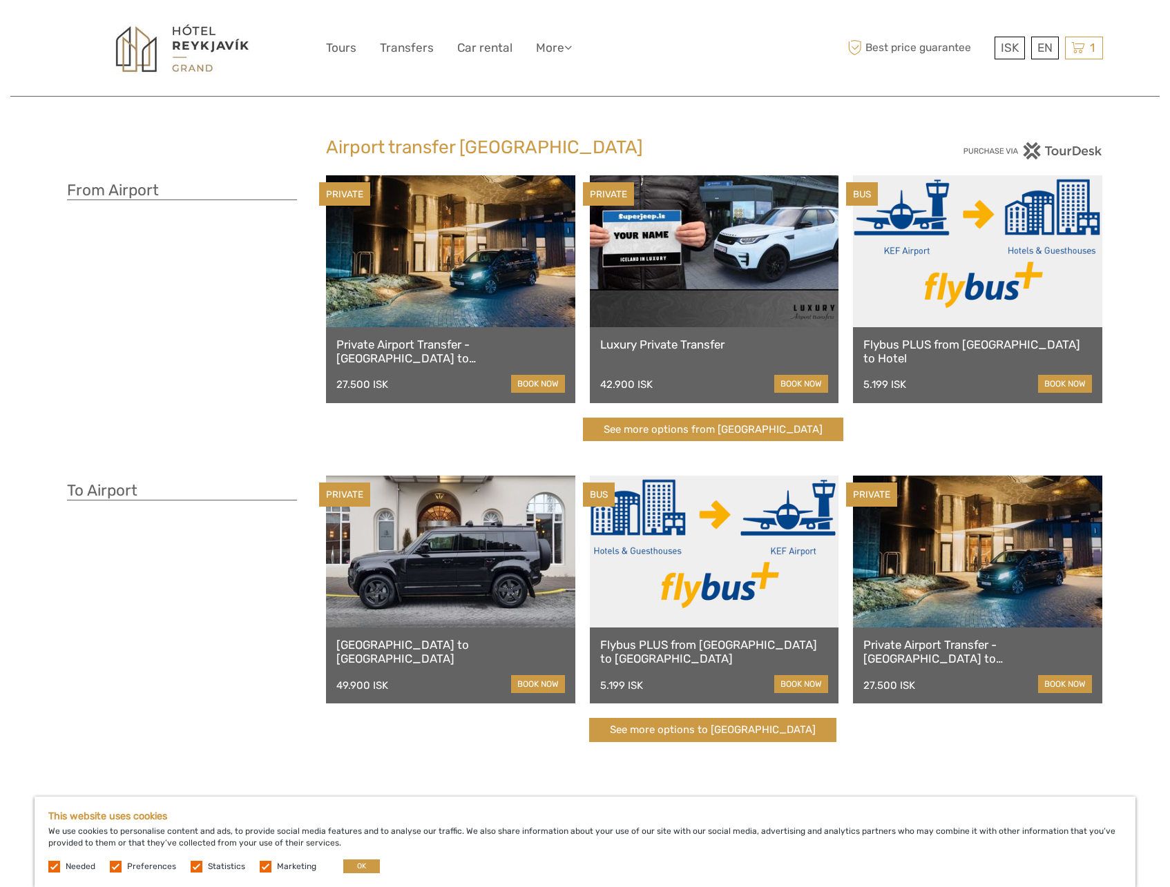
click at [961, 271] on link at bounding box center [977, 251] width 249 height 152
click at [671, 564] on link at bounding box center [714, 552] width 249 height 152
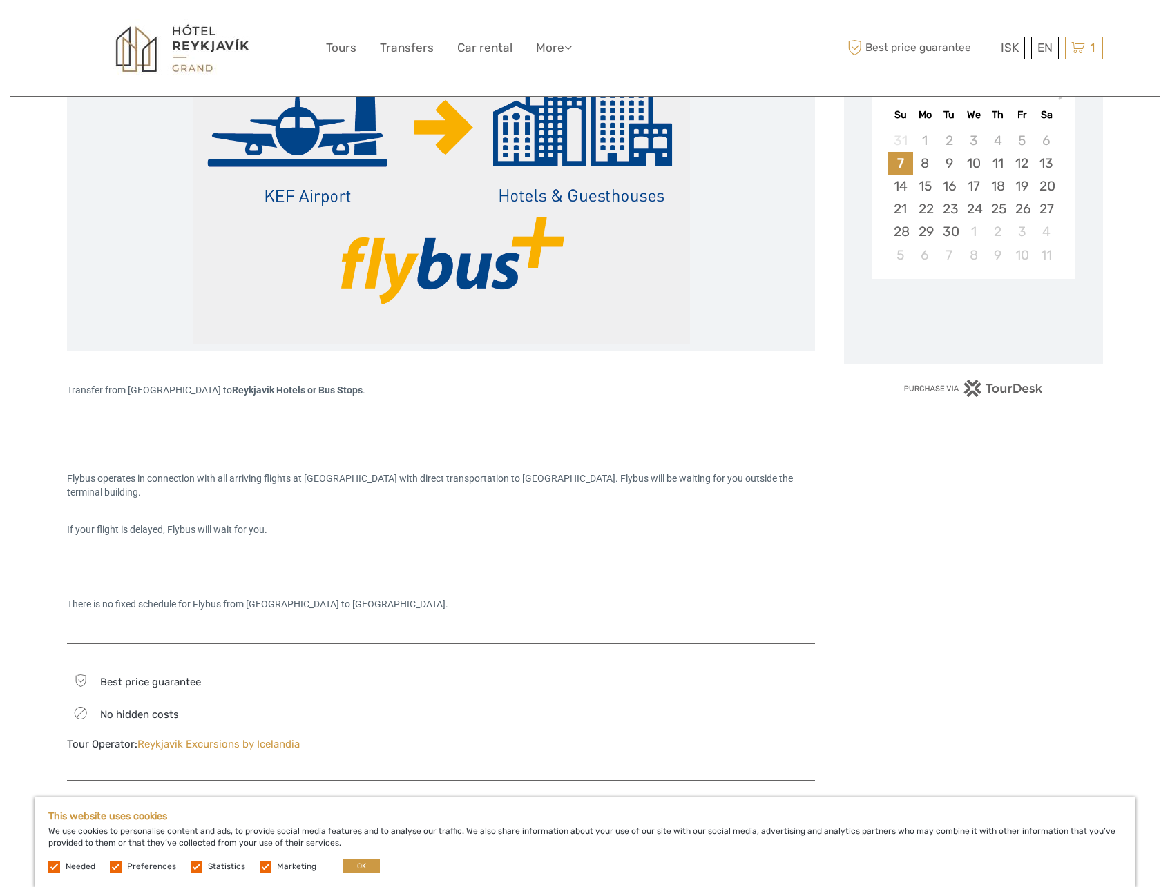
scroll to position [356, 0]
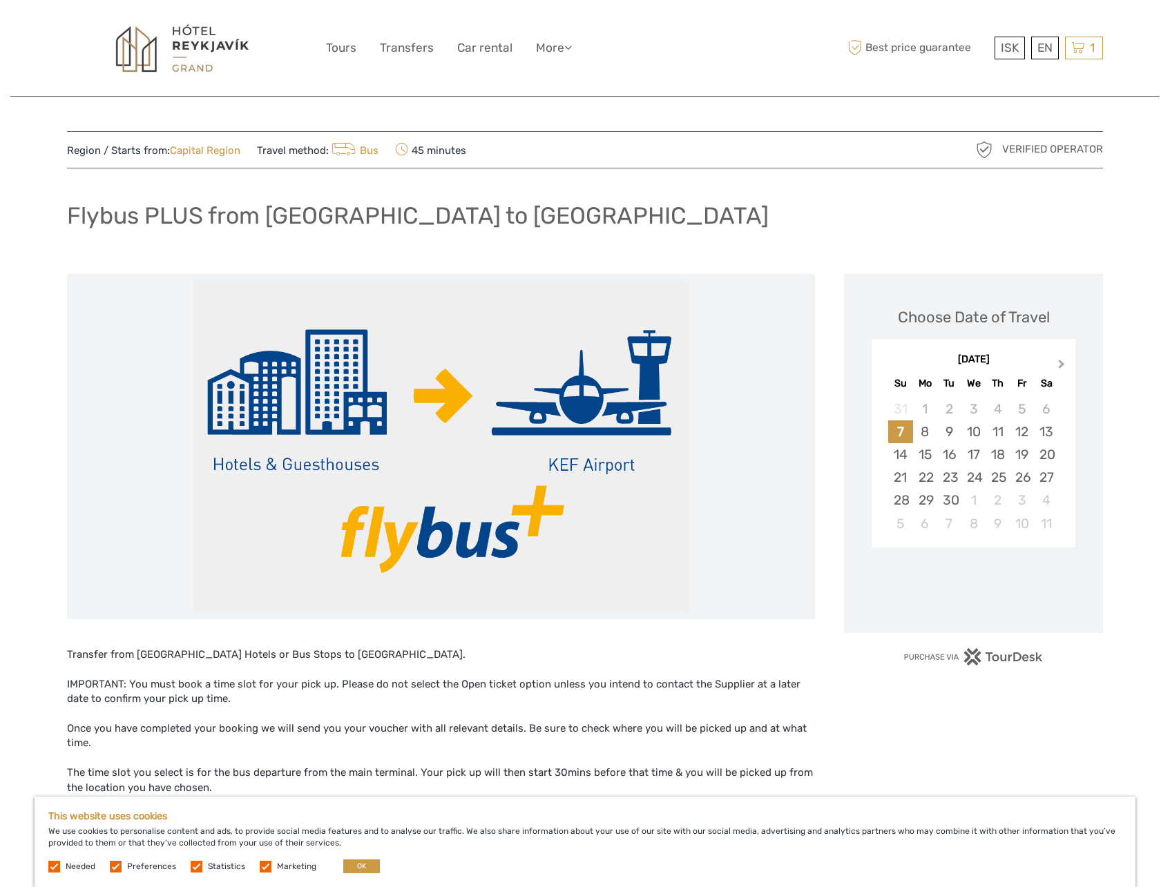
click at [1064, 365] on button "Next Month" at bounding box center [1063, 367] width 22 height 22
click at [948, 498] on div "28" at bounding box center [949, 500] width 24 height 23
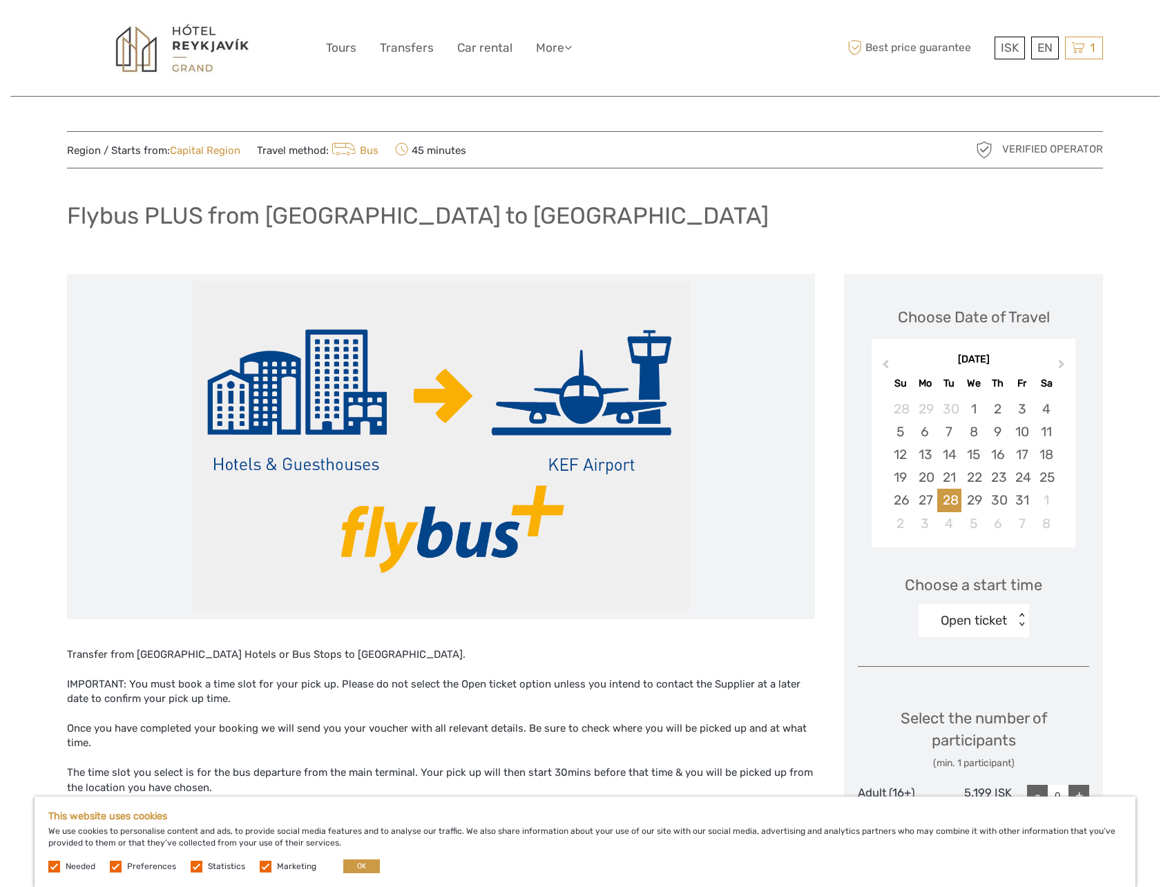
click at [999, 622] on div "Open ticket" at bounding box center [967, 621] width 96 height 21
click at [961, 663] on div "11:00" at bounding box center [973, 662] width 97 height 23
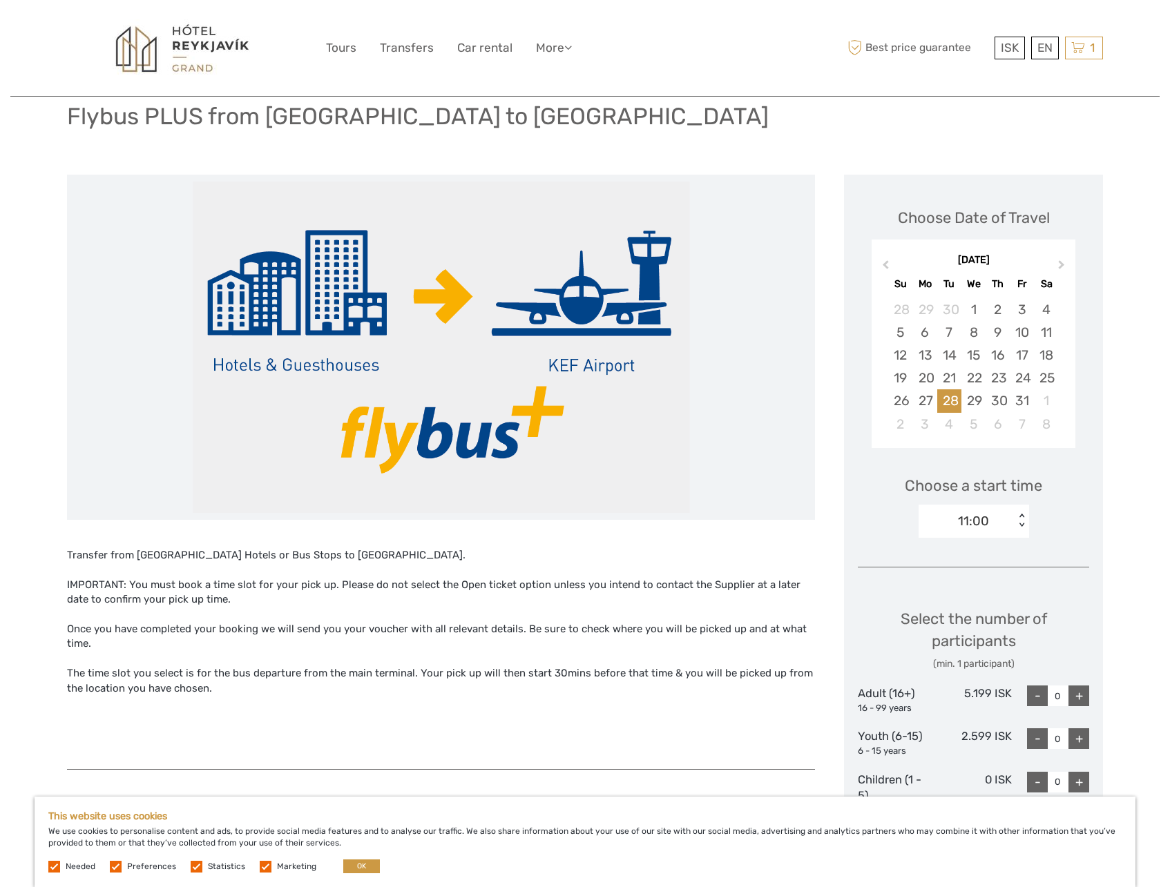
scroll to position [183, 0]
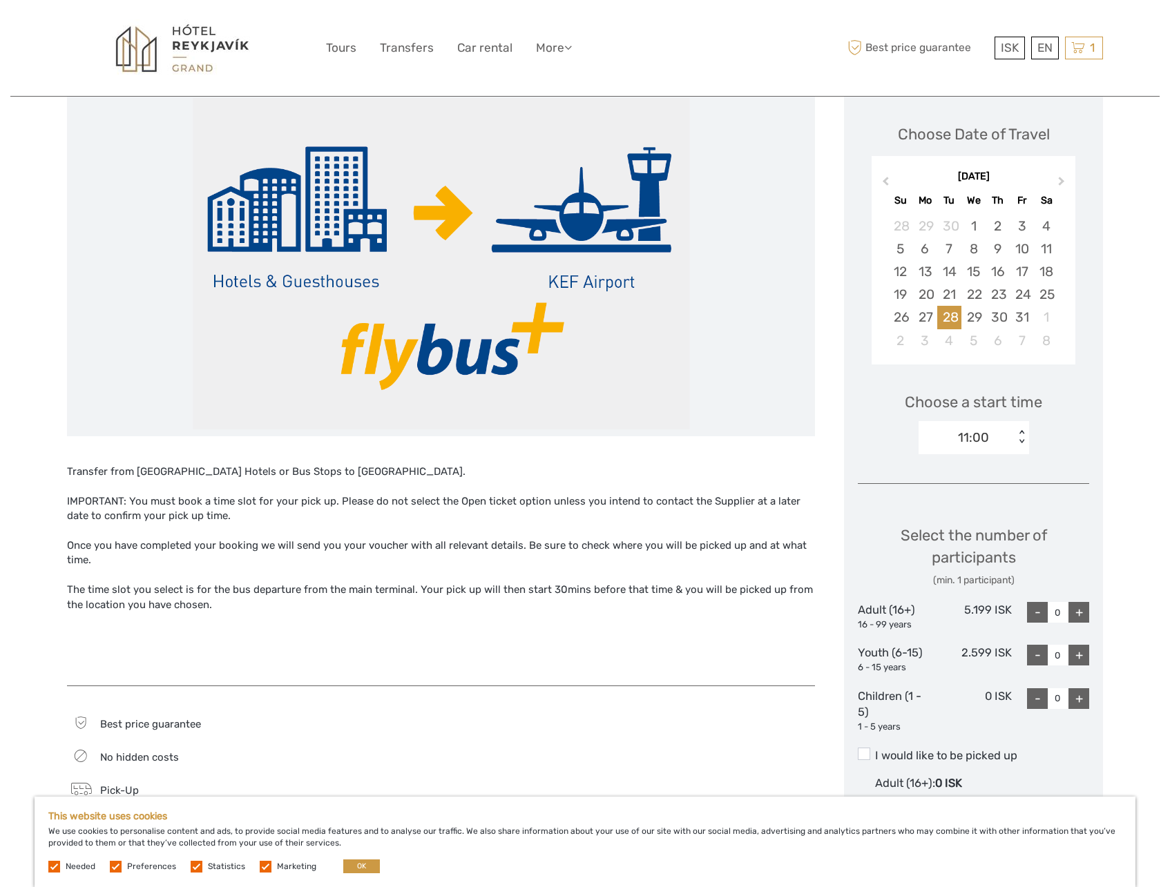
click at [1079, 616] on div "+" at bounding box center [1078, 612] width 21 height 21
type input "2"
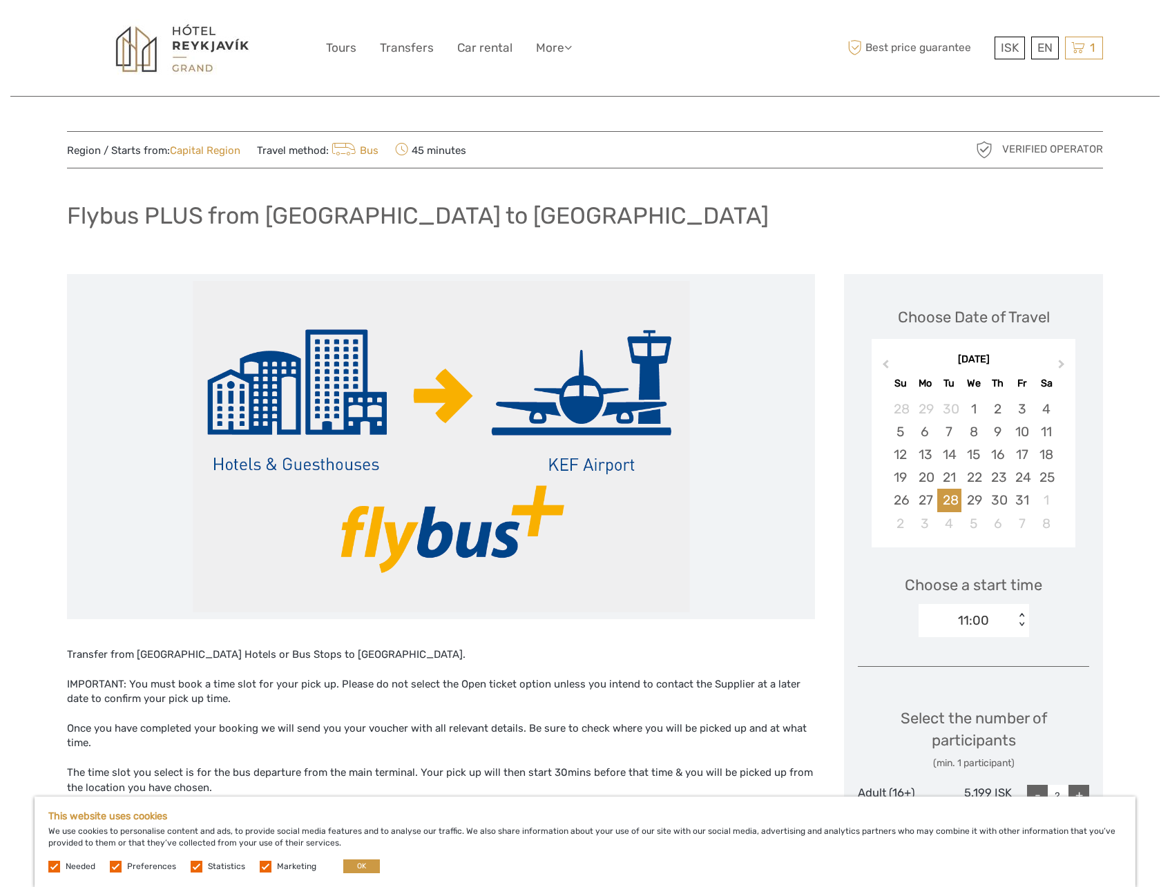
scroll to position [0, 1]
click at [995, 131] on link "$" at bounding box center [1000, 131] width 47 height 25
